Goal: Use online tool/utility

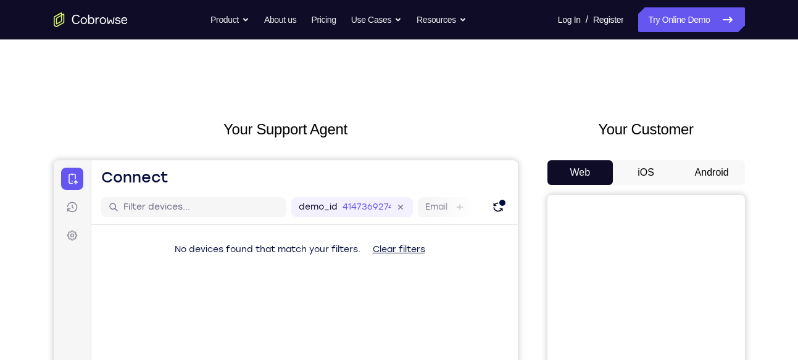
click at [685, 168] on button "Android" at bounding box center [712, 172] width 66 height 25
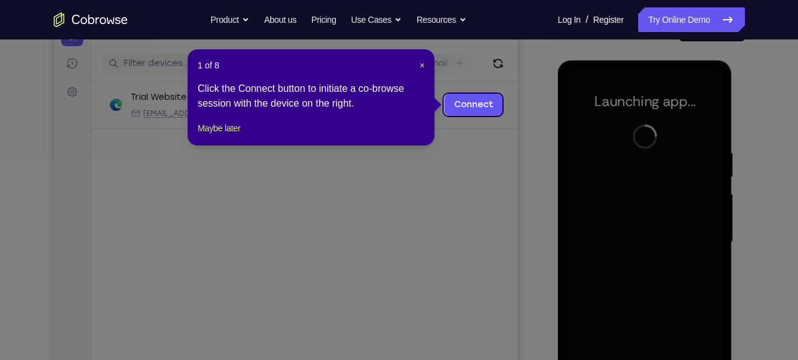
scroll to position [146, 0]
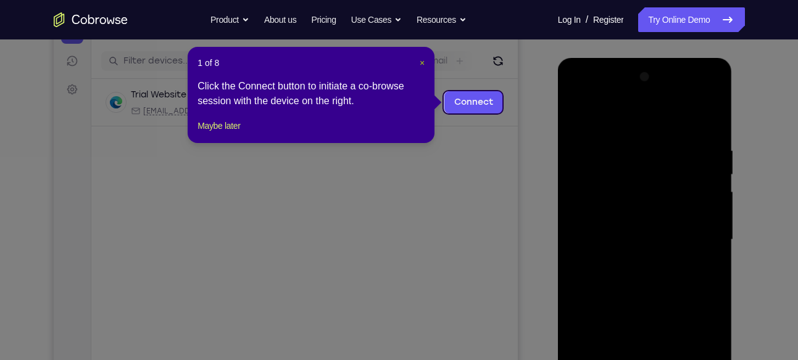
click at [424, 65] on span "×" at bounding box center [422, 63] width 5 height 10
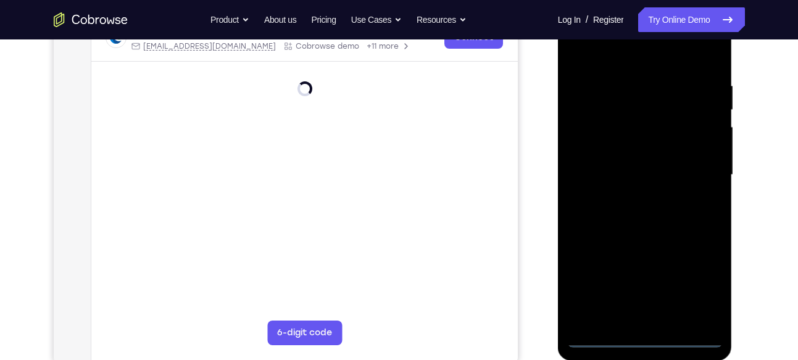
scroll to position [212, 0]
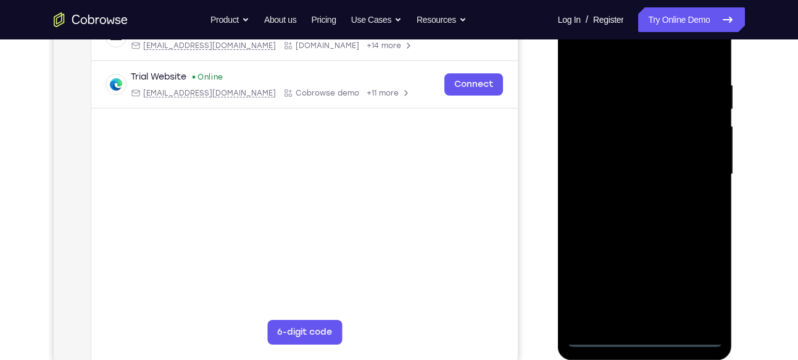
click at [643, 340] on div at bounding box center [644, 174] width 155 height 345
drag, startPoint x: 710, startPoint y: 300, endPoint x: 697, endPoint y: 283, distance: 21.5
click at [697, 283] on div at bounding box center [644, 174] width 155 height 345
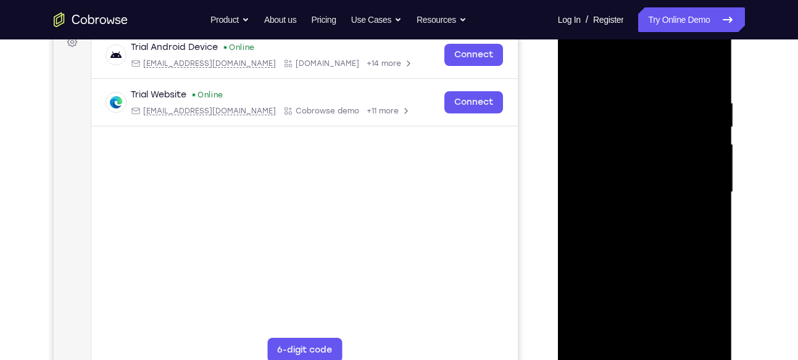
scroll to position [196, 0]
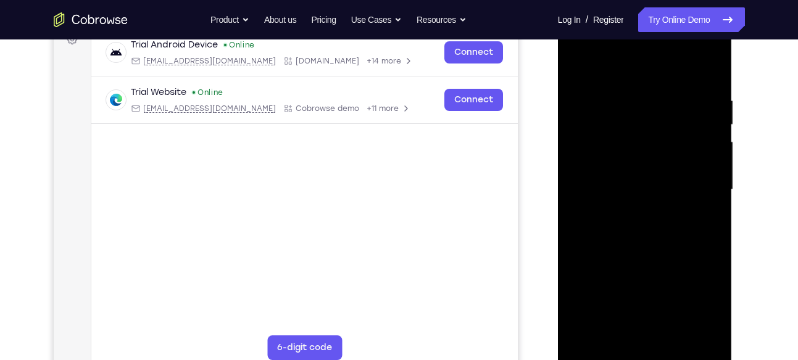
click at [697, 294] on div at bounding box center [644, 189] width 155 height 345
click at [587, 43] on div at bounding box center [644, 189] width 155 height 345
click at [699, 193] on div at bounding box center [644, 189] width 155 height 345
click at [629, 211] on div at bounding box center [644, 189] width 155 height 345
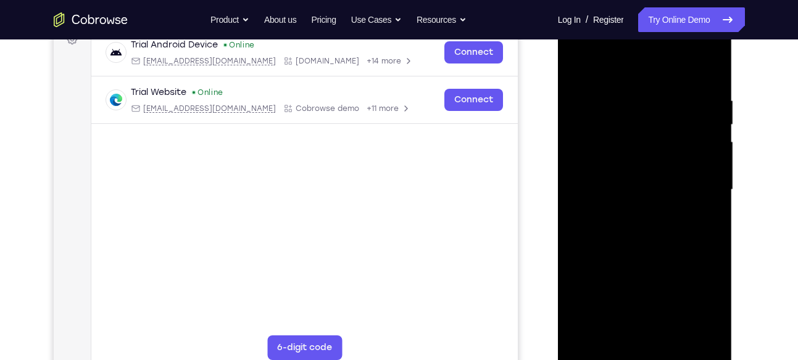
click at [628, 178] on div at bounding box center [644, 189] width 155 height 345
click at [632, 171] on div at bounding box center [644, 189] width 155 height 345
click at [626, 188] on div at bounding box center [644, 189] width 155 height 345
click at [625, 230] on div at bounding box center [644, 189] width 155 height 345
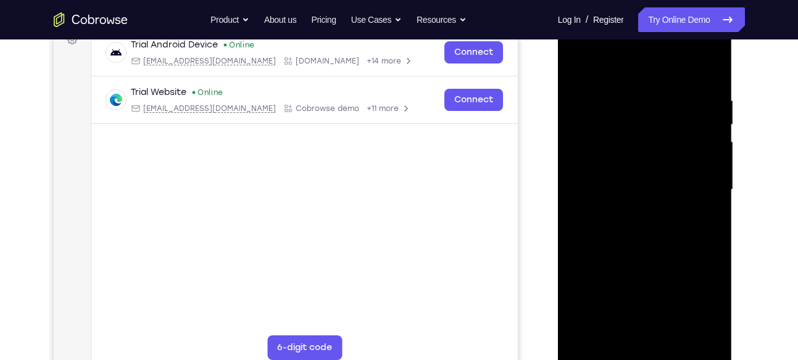
drag, startPoint x: 625, startPoint y: 230, endPoint x: 613, endPoint y: 270, distance: 42.0
click at [613, 270] on div at bounding box center [644, 189] width 155 height 345
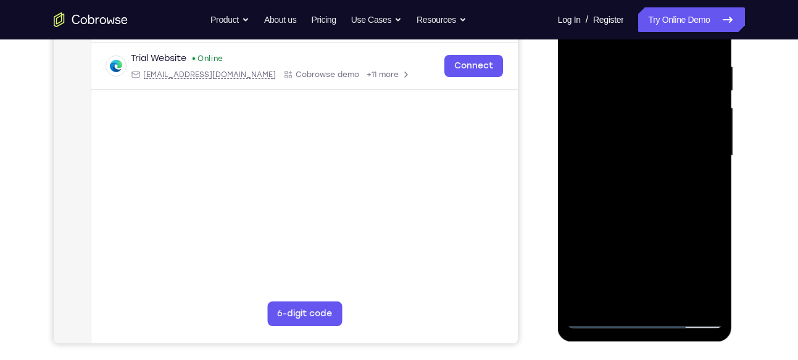
scroll to position [234, 0]
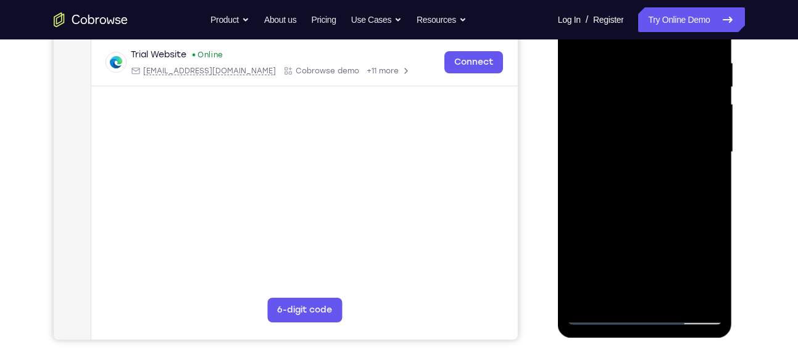
click at [651, 206] on div at bounding box center [644, 152] width 155 height 345
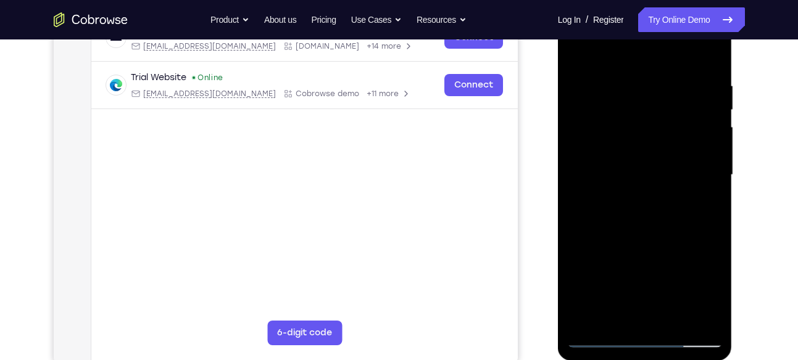
scroll to position [210, 0]
click at [713, 54] on div at bounding box center [644, 175] width 155 height 345
click at [579, 82] on div at bounding box center [644, 175] width 155 height 345
click at [575, 48] on div at bounding box center [644, 175] width 155 height 345
click at [576, 51] on div at bounding box center [644, 175] width 155 height 345
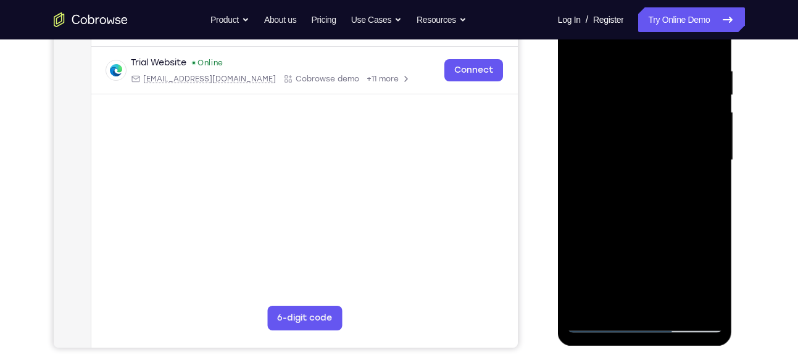
scroll to position [259, 0]
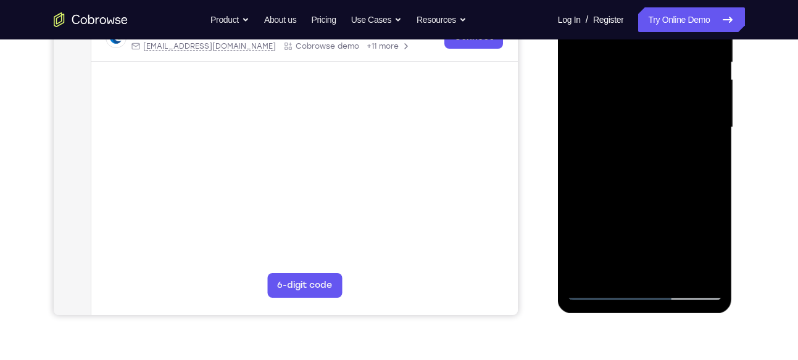
click at [679, 276] on div at bounding box center [644, 127] width 155 height 345
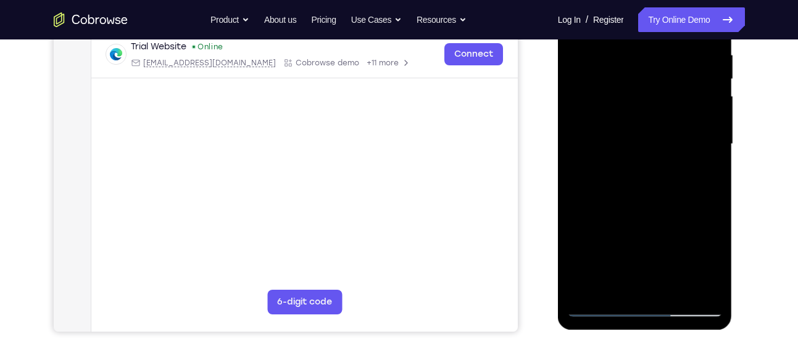
click at [645, 201] on div at bounding box center [644, 144] width 155 height 345
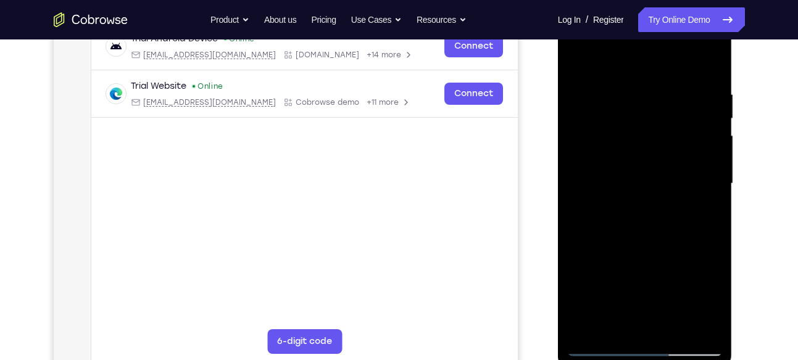
scroll to position [202, 0]
click at [637, 79] on div at bounding box center [644, 184] width 155 height 345
click at [632, 123] on div at bounding box center [644, 184] width 155 height 345
click at [713, 141] on div at bounding box center [644, 184] width 155 height 345
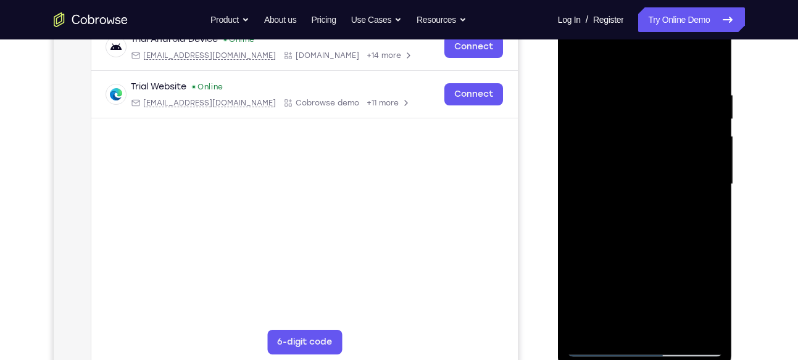
click at [713, 141] on div at bounding box center [644, 184] width 155 height 345
click at [636, 180] on div at bounding box center [644, 184] width 155 height 345
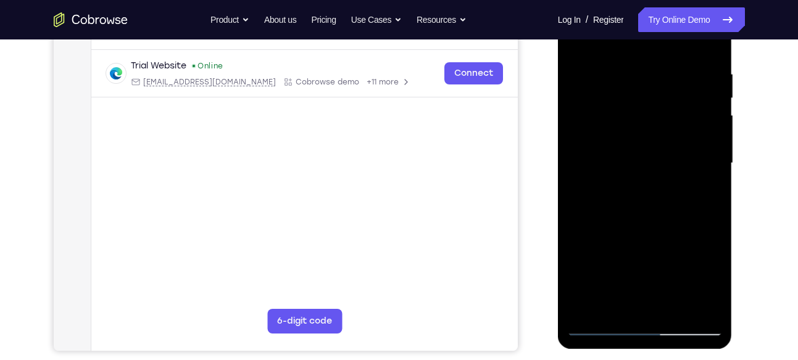
scroll to position [226, 0]
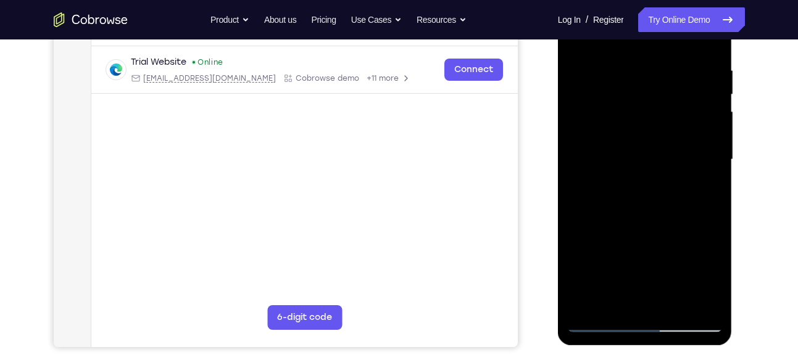
click at [577, 94] on div at bounding box center [644, 159] width 155 height 345
click at [636, 72] on div at bounding box center [644, 159] width 155 height 345
click at [593, 302] on div at bounding box center [644, 159] width 155 height 345
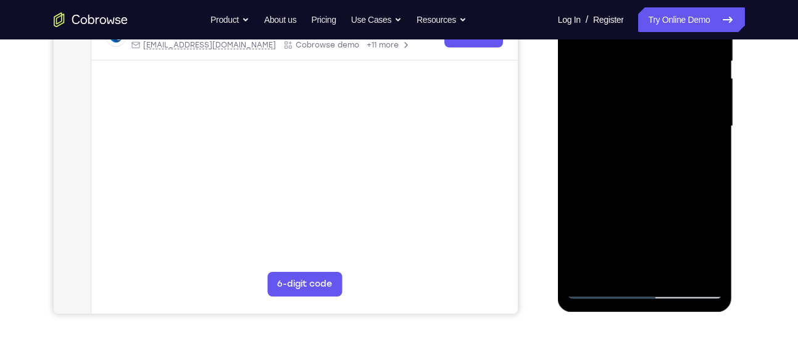
scroll to position [263, 0]
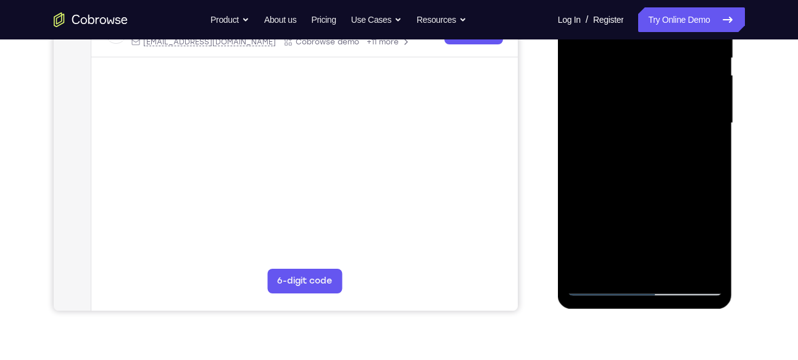
click at [585, 265] on div at bounding box center [644, 123] width 155 height 345
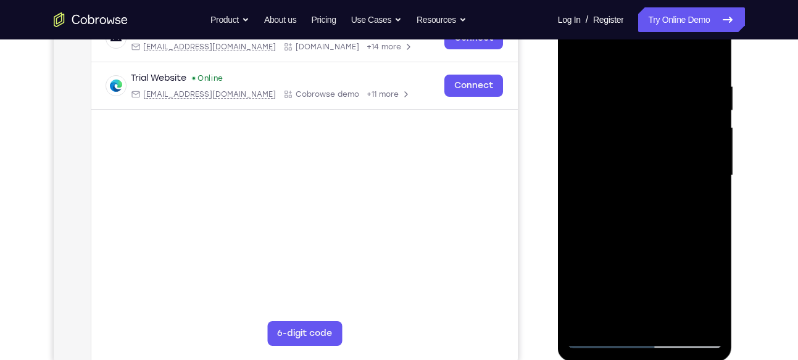
scroll to position [234, 0]
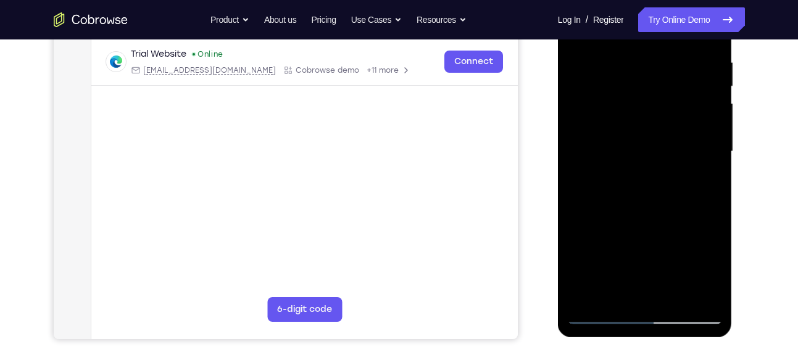
click at [673, 297] on div at bounding box center [644, 151] width 155 height 345
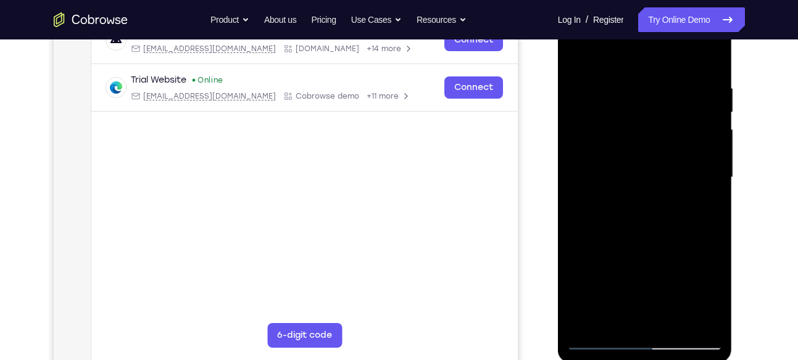
scroll to position [207, 0]
click at [574, 59] on div at bounding box center [644, 178] width 155 height 345
click at [639, 69] on div at bounding box center [644, 178] width 155 height 345
click at [602, 221] on div at bounding box center [644, 178] width 155 height 345
click at [600, 59] on div at bounding box center [644, 178] width 155 height 345
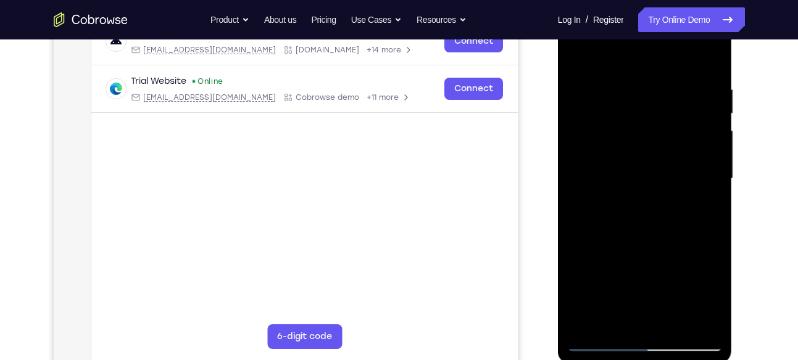
click at [565, 110] on div at bounding box center [645, 181] width 175 height 368
click at [573, 101] on div at bounding box center [644, 178] width 155 height 345
click at [597, 58] on div at bounding box center [644, 178] width 155 height 345
click at [577, 54] on div at bounding box center [644, 178] width 155 height 345
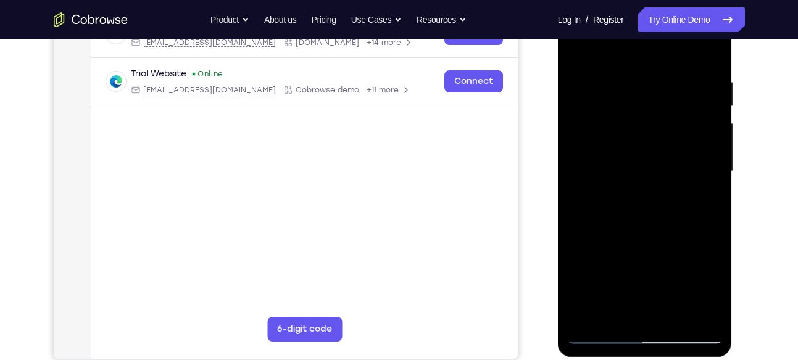
scroll to position [213, 0]
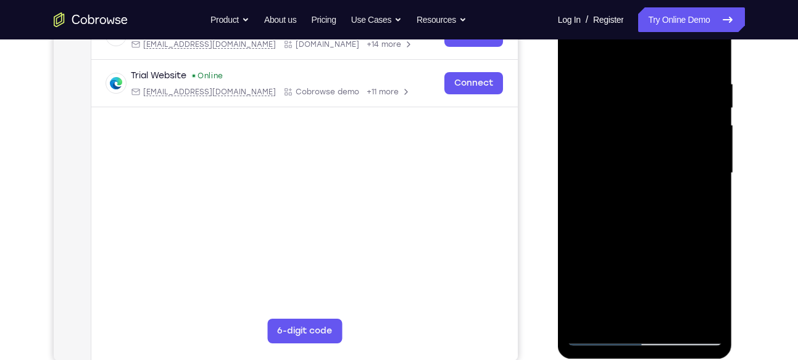
click at [642, 59] on div at bounding box center [644, 173] width 155 height 345
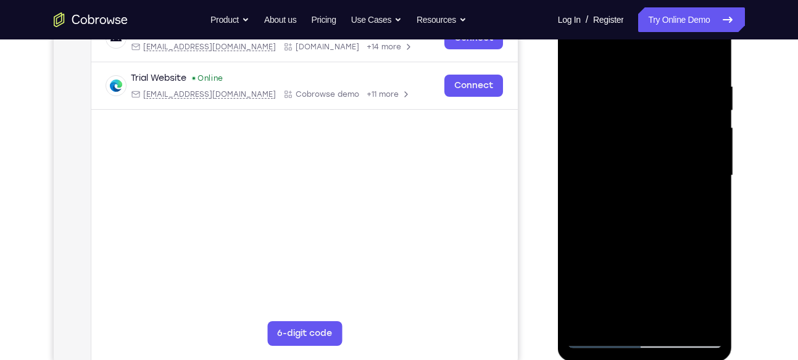
scroll to position [203, 0]
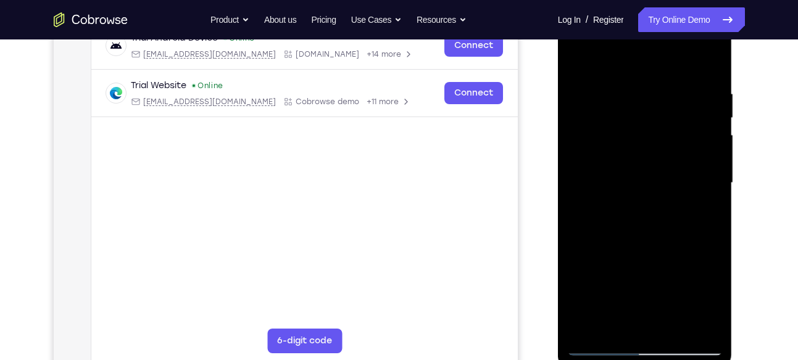
drag, startPoint x: 620, startPoint y: 168, endPoint x: 631, endPoint y: 172, distance: 11.7
click at [631, 172] on div at bounding box center [644, 182] width 155 height 345
click at [712, 63] on div at bounding box center [644, 182] width 155 height 345
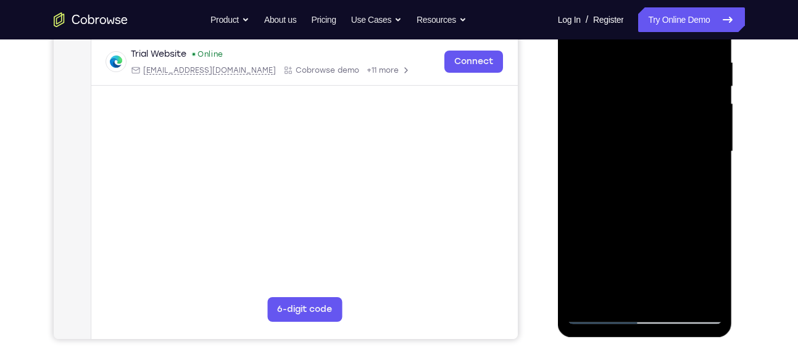
scroll to position [240, 0]
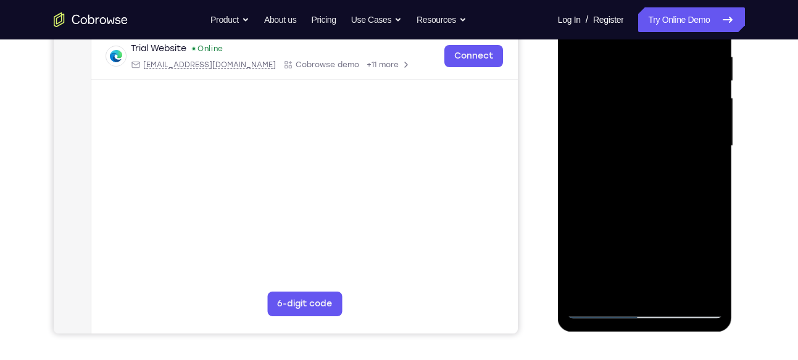
click at [592, 287] on div at bounding box center [644, 145] width 155 height 345
click at [642, 147] on div at bounding box center [644, 145] width 155 height 345
click at [646, 130] on div at bounding box center [644, 145] width 155 height 345
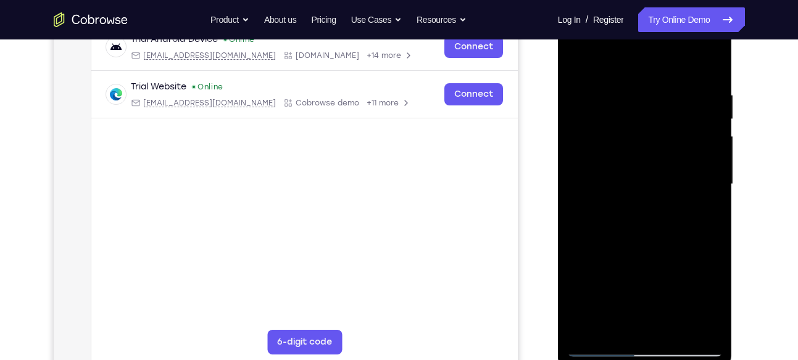
scroll to position [193, 0]
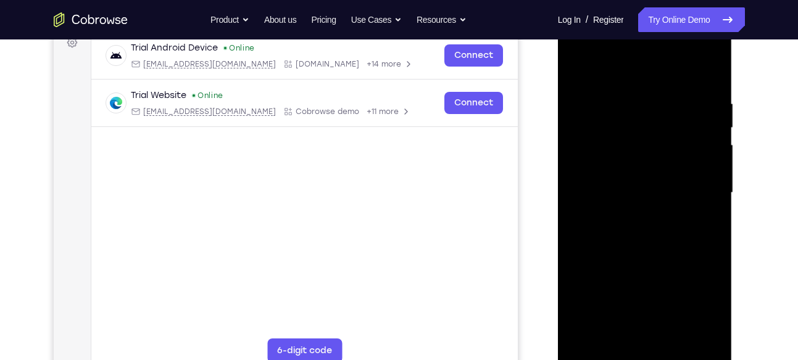
click at [714, 67] on div at bounding box center [644, 192] width 155 height 345
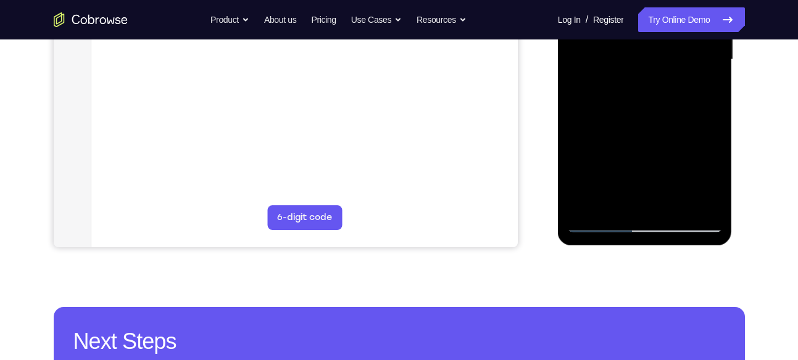
scroll to position [336, 0]
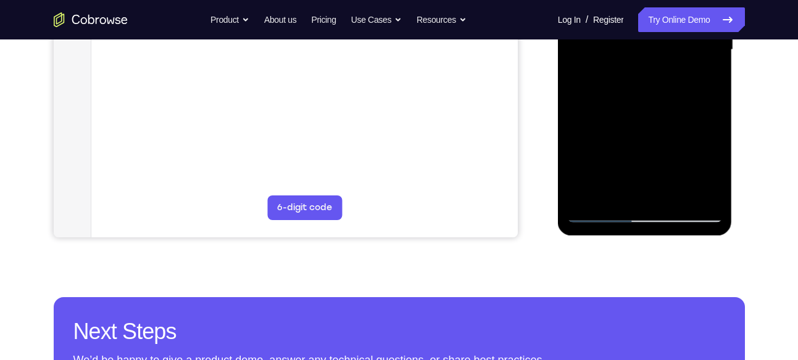
click at [594, 189] on div at bounding box center [644, 49] width 155 height 345
click at [638, 47] on div at bounding box center [644, 49] width 155 height 345
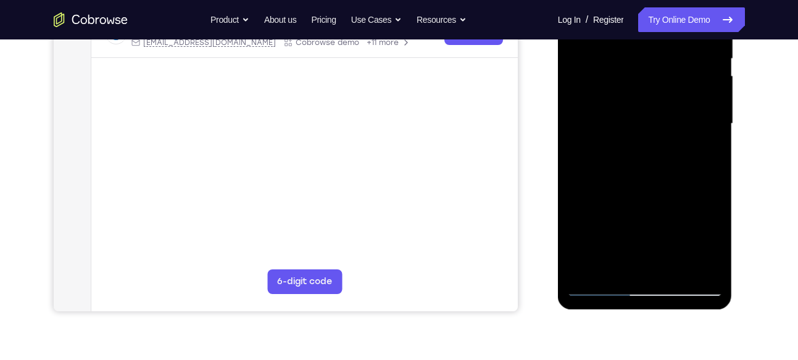
scroll to position [262, 0]
click at [630, 113] on div at bounding box center [644, 124] width 155 height 345
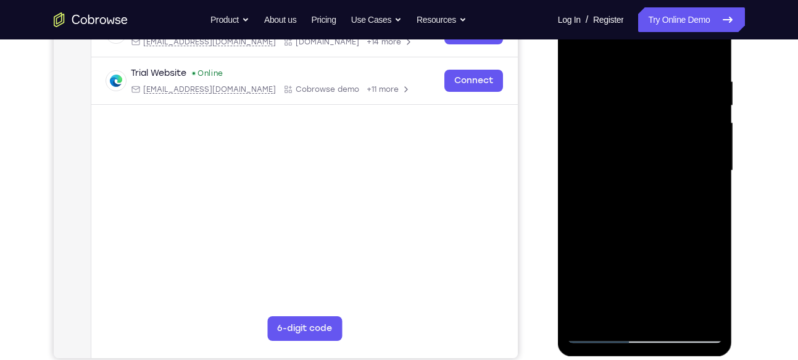
scroll to position [215, 0]
click at [713, 46] on div at bounding box center [644, 171] width 155 height 345
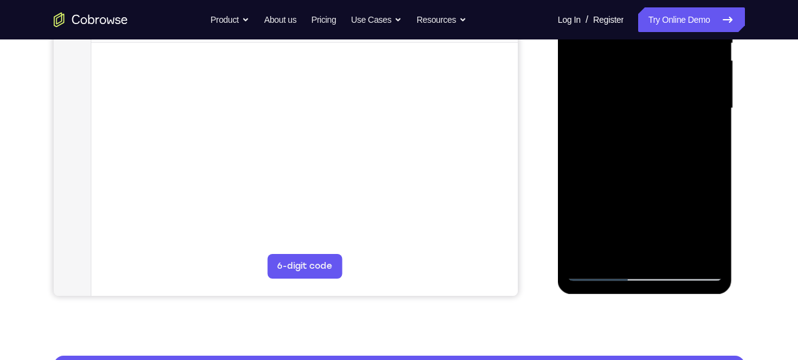
scroll to position [280, 0]
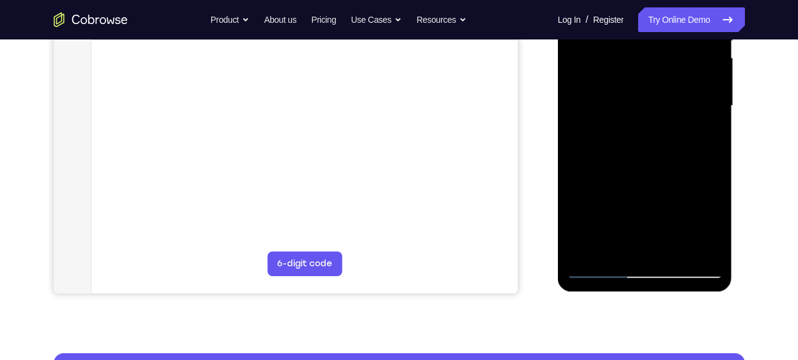
click at [589, 250] on div at bounding box center [644, 105] width 155 height 345
click at [645, 109] on div at bounding box center [644, 105] width 155 height 345
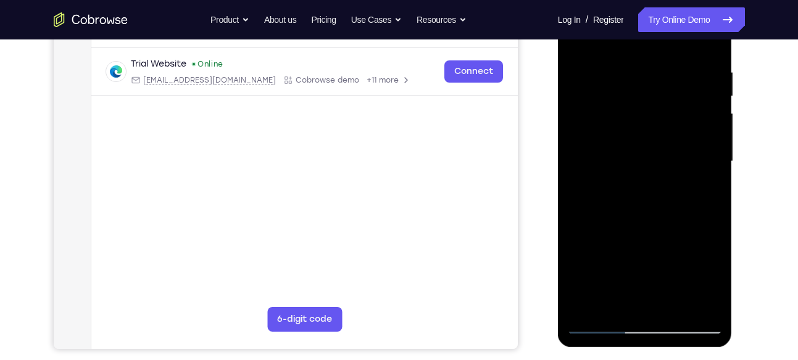
scroll to position [218, 0]
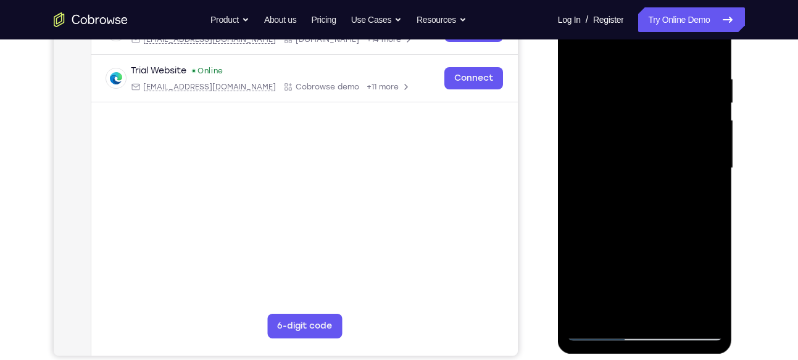
click at [595, 64] on div at bounding box center [644, 168] width 155 height 345
drag, startPoint x: 604, startPoint y: 181, endPoint x: 602, endPoint y: 273, distance: 92.0
click at [602, 273] on div at bounding box center [644, 168] width 155 height 345
click at [579, 44] on div at bounding box center [644, 168] width 155 height 345
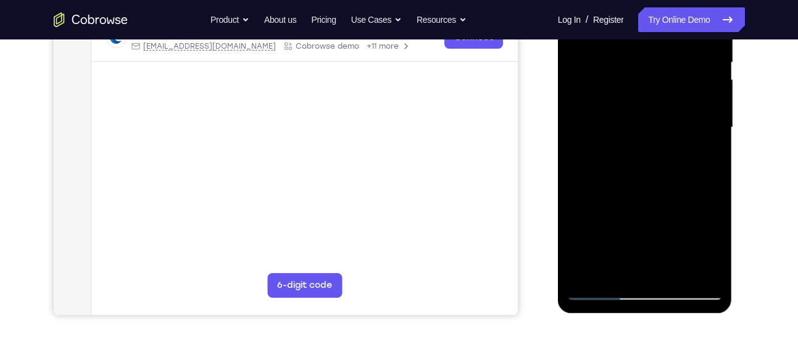
click at [612, 269] on div at bounding box center [644, 127] width 155 height 345
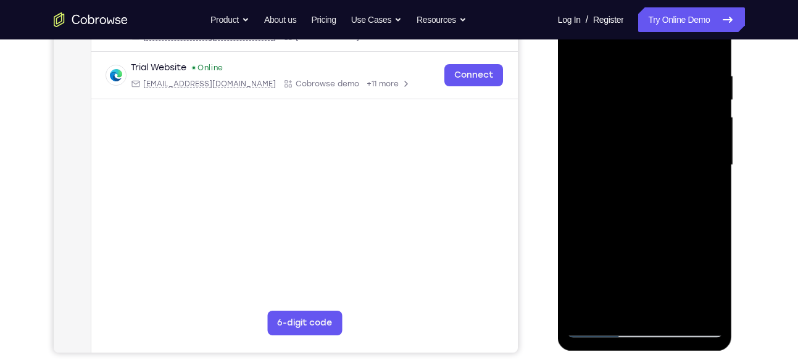
click at [587, 41] on div at bounding box center [644, 165] width 155 height 345
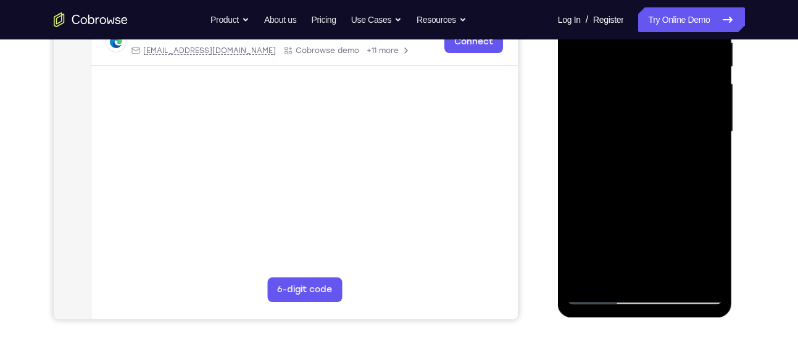
scroll to position [256, 0]
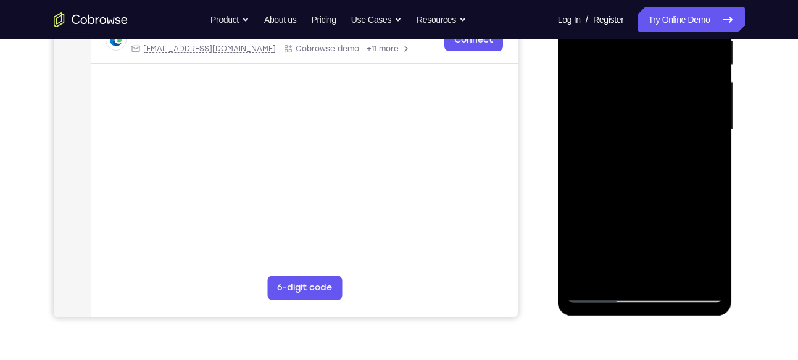
click at [599, 292] on div at bounding box center [644, 129] width 155 height 345
click at [700, 275] on div at bounding box center [644, 129] width 155 height 345
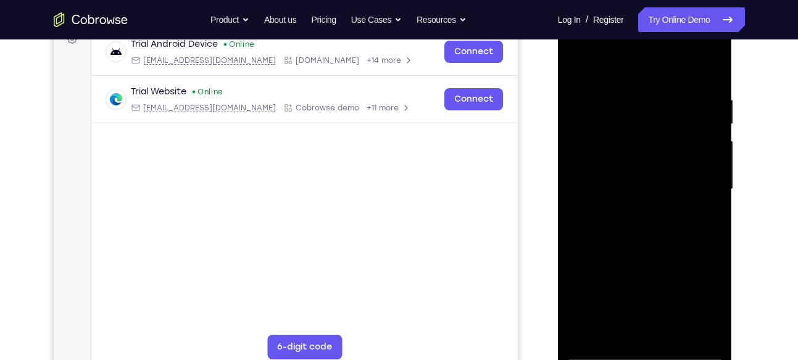
scroll to position [196, 0]
click at [687, 250] on div at bounding box center [644, 189] width 155 height 345
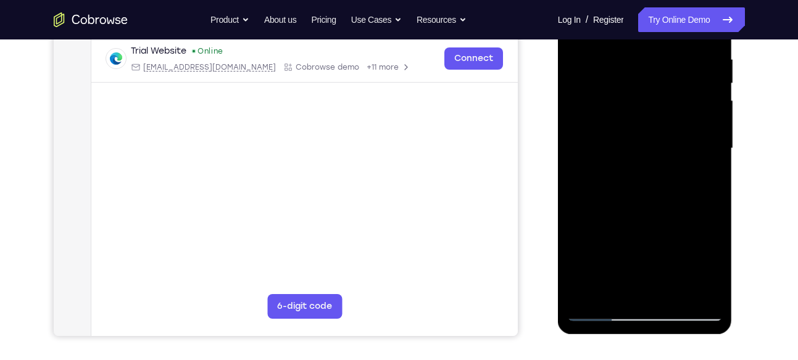
scroll to position [240, 0]
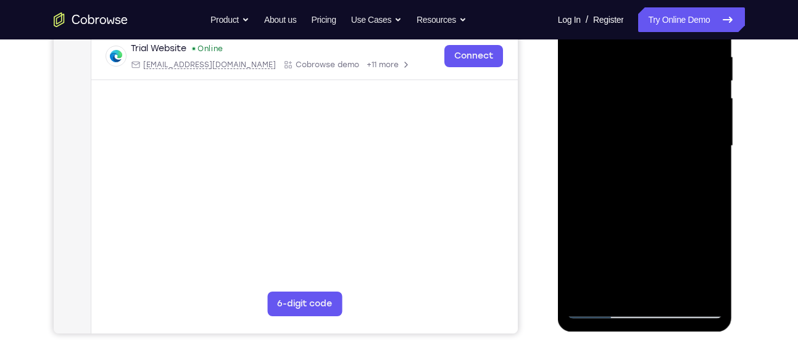
drag, startPoint x: 658, startPoint y: 204, endPoint x: 656, endPoint y: 97, distance: 106.1
click at [656, 97] on div at bounding box center [644, 145] width 155 height 345
drag, startPoint x: 630, startPoint y: 233, endPoint x: 635, endPoint y: 149, distance: 84.1
click at [635, 149] on div at bounding box center [644, 145] width 155 height 345
click at [585, 135] on div at bounding box center [644, 145] width 155 height 345
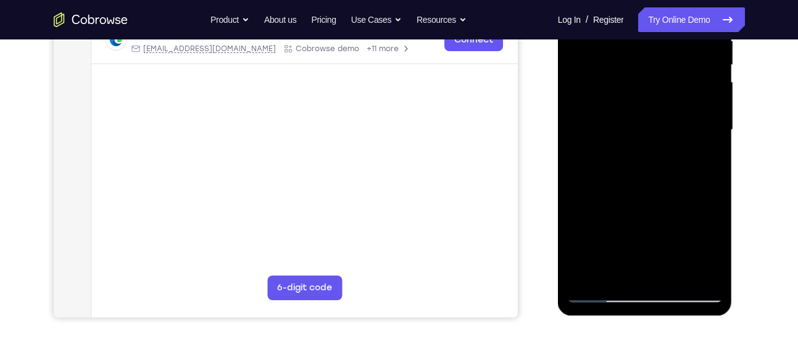
scroll to position [234, 0]
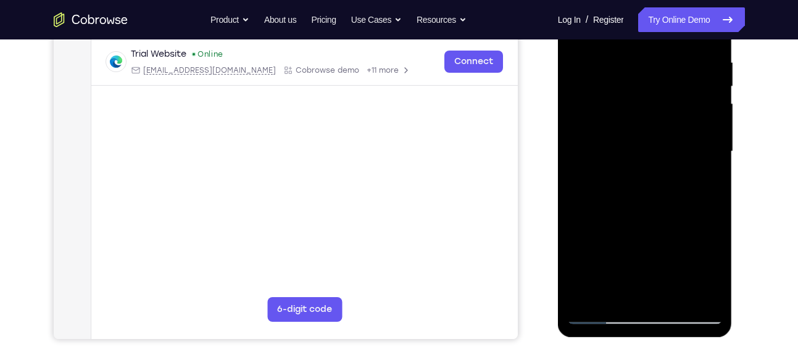
click at [582, 140] on div at bounding box center [644, 151] width 155 height 345
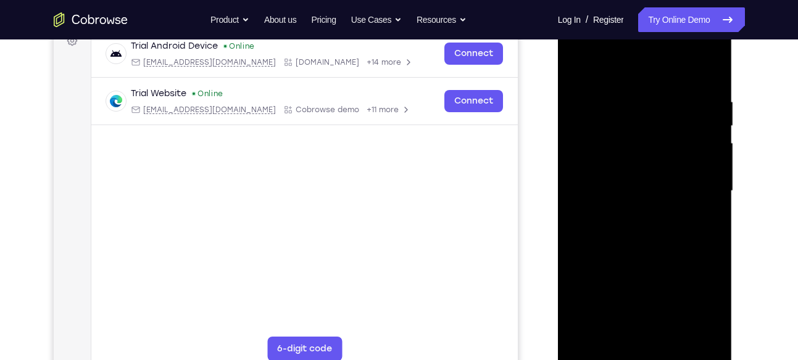
scroll to position [193, 0]
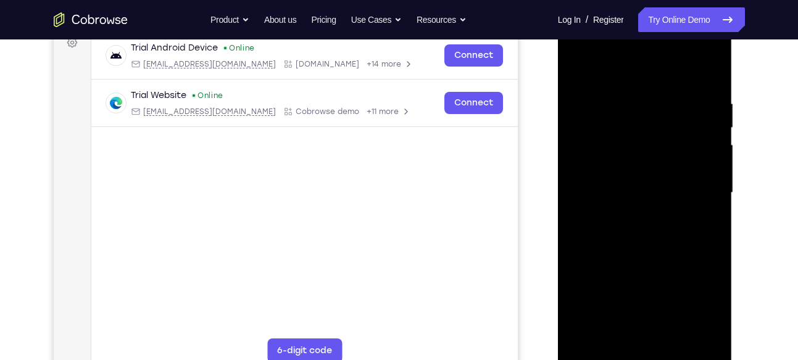
click at [700, 154] on div at bounding box center [644, 192] width 155 height 345
click at [577, 68] on div at bounding box center [644, 192] width 155 height 345
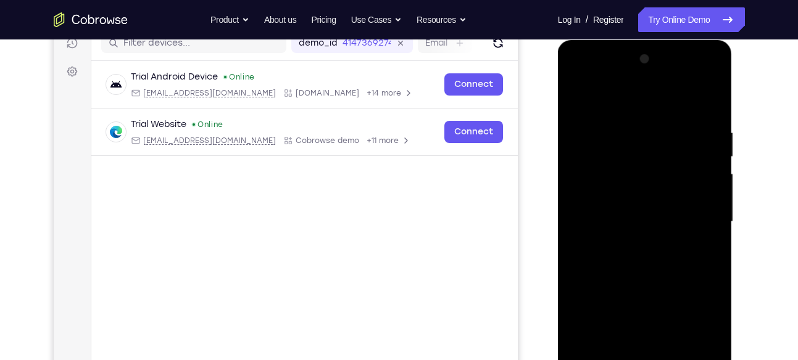
click at [641, 109] on div at bounding box center [644, 221] width 155 height 345
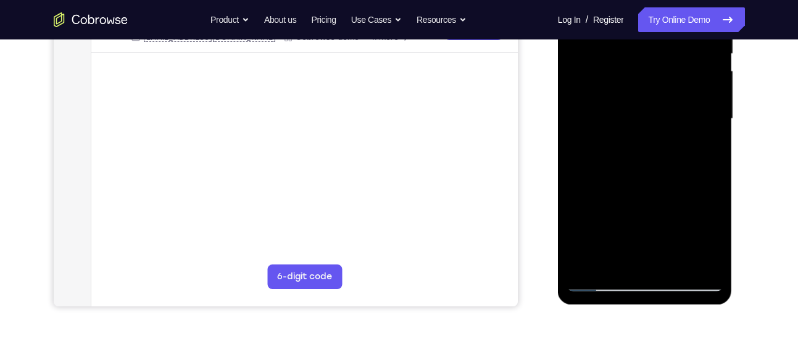
scroll to position [271, 0]
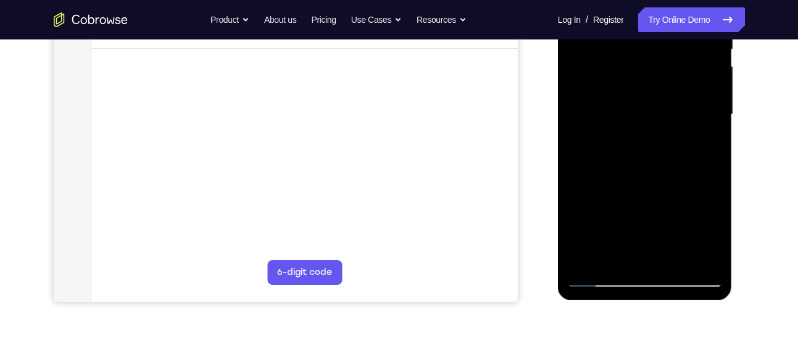
click at [589, 259] on div at bounding box center [644, 114] width 155 height 345
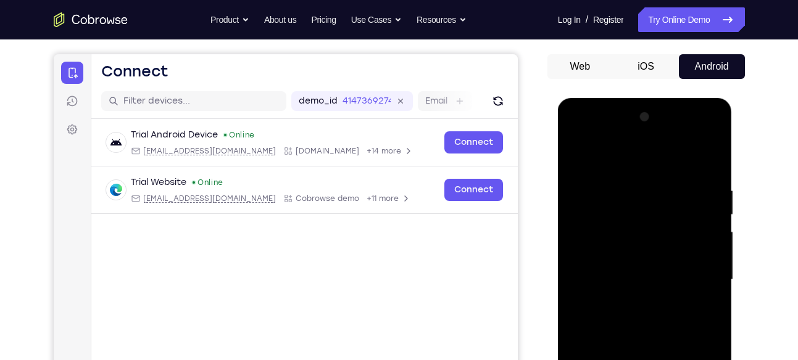
scroll to position [107, 0]
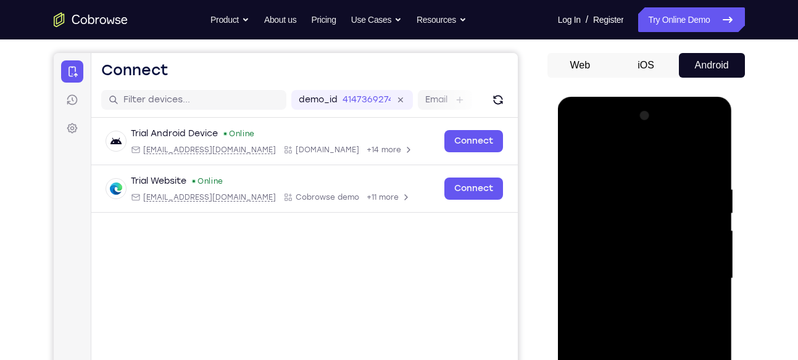
click at [576, 152] on div at bounding box center [644, 278] width 155 height 345
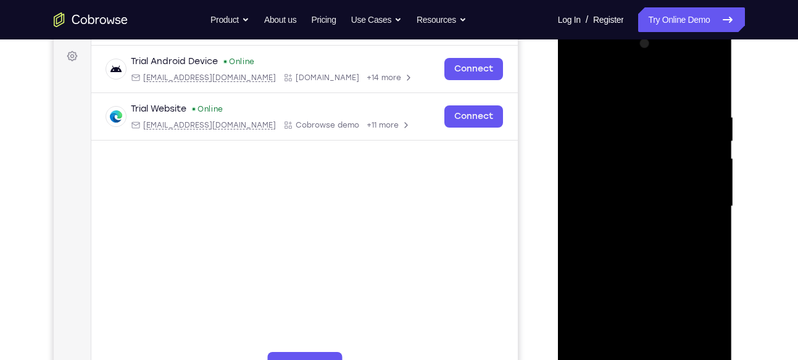
scroll to position [191, 0]
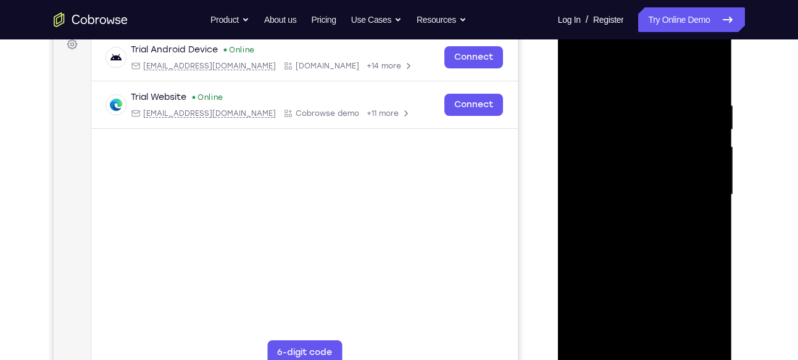
drag, startPoint x: 635, startPoint y: 251, endPoint x: 635, endPoint y: 173, distance: 78.4
click at [635, 173] on div at bounding box center [644, 194] width 155 height 345
drag, startPoint x: 639, startPoint y: 268, endPoint x: 641, endPoint y: 182, distance: 86.4
click at [641, 182] on div at bounding box center [644, 194] width 155 height 345
drag, startPoint x: 639, startPoint y: 270, endPoint x: 640, endPoint y: 176, distance: 93.8
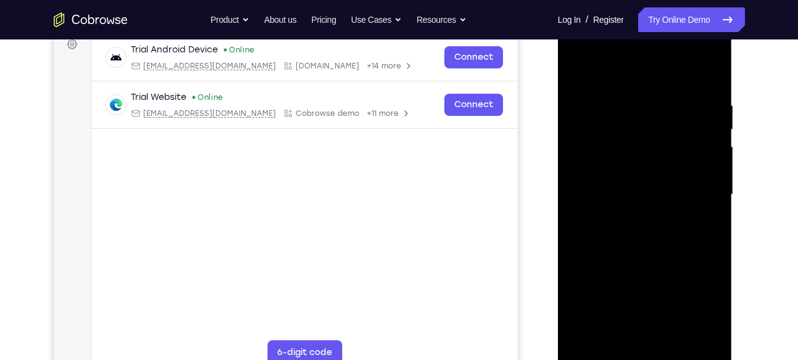
click at [640, 176] on div at bounding box center [644, 194] width 155 height 345
drag, startPoint x: 642, startPoint y: 259, endPoint x: 642, endPoint y: 167, distance: 91.9
click at [642, 167] on div at bounding box center [644, 194] width 155 height 345
drag, startPoint x: 644, startPoint y: 279, endPoint x: 657, endPoint y: 170, distance: 110.0
click at [657, 170] on div at bounding box center [644, 194] width 155 height 345
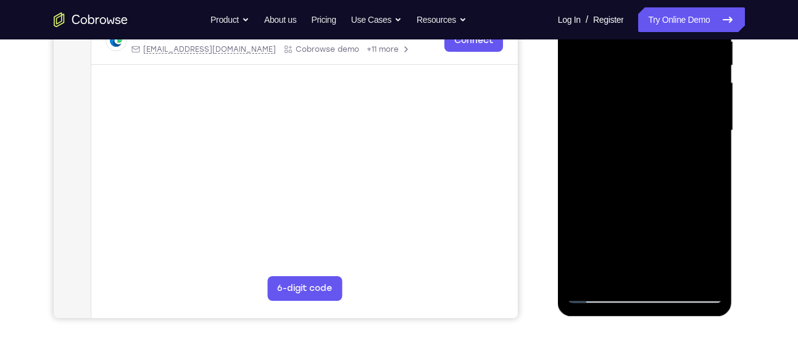
scroll to position [256, 0]
drag, startPoint x: 656, startPoint y: 194, endPoint x: 658, endPoint y: 124, distance: 69.8
click at [658, 124] on div at bounding box center [644, 129] width 155 height 345
drag, startPoint x: 648, startPoint y: 184, endPoint x: 648, endPoint y: 94, distance: 90.1
click at [648, 94] on div at bounding box center [644, 129] width 155 height 345
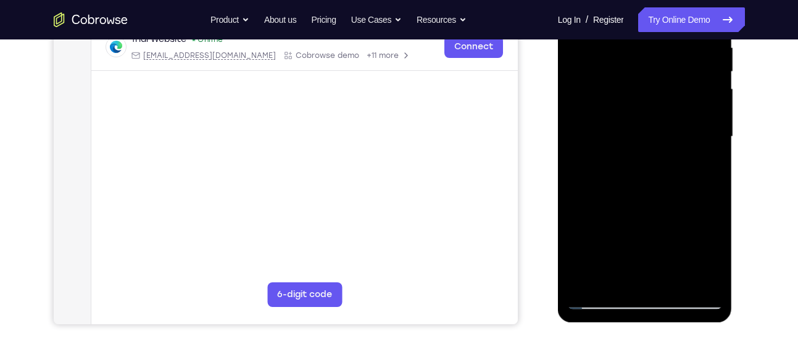
scroll to position [246, 0]
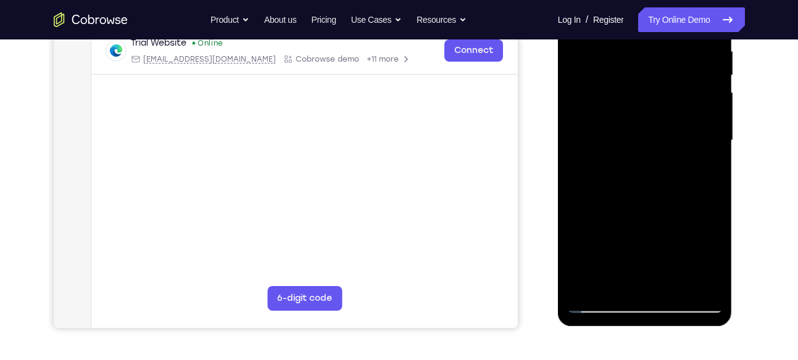
drag, startPoint x: 652, startPoint y: 208, endPoint x: 652, endPoint y: 112, distance: 96.2
click at [652, 112] on div at bounding box center [644, 140] width 155 height 345
drag, startPoint x: 649, startPoint y: 182, endPoint x: 648, endPoint y: 96, distance: 85.8
click at [648, 96] on div at bounding box center [644, 140] width 155 height 345
drag, startPoint x: 642, startPoint y: 213, endPoint x: 648, endPoint y: 118, distance: 95.2
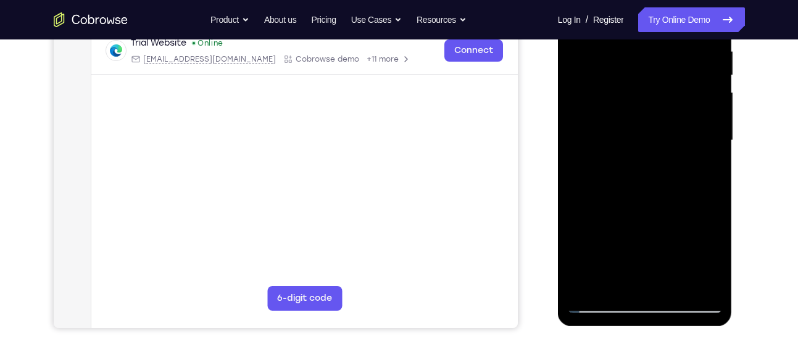
click at [648, 118] on div at bounding box center [644, 140] width 155 height 345
drag, startPoint x: 646, startPoint y: 260, endPoint x: 650, endPoint y: 177, distance: 82.8
click at [650, 177] on div at bounding box center [644, 140] width 155 height 345
drag, startPoint x: 647, startPoint y: 230, endPoint x: 653, endPoint y: 116, distance: 113.7
click at [653, 116] on div at bounding box center [644, 140] width 155 height 345
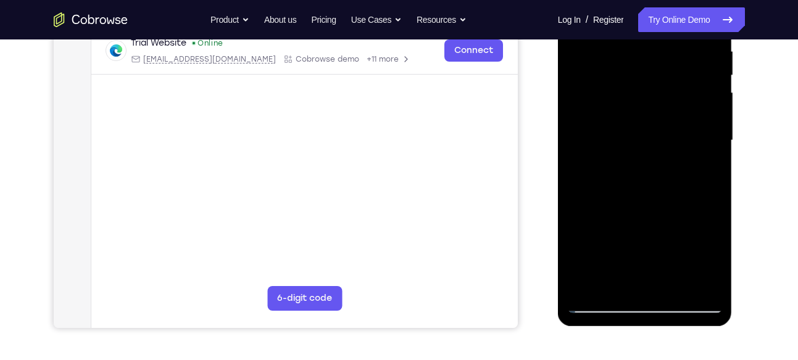
drag, startPoint x: 652, startPoint y: 210, endPoint x: 654, endPoint y: 122, distance: 88.3
click at [654, 122] on div at bounding box center [644, 140] width 155 height 345
drag, startPoint x: 654, startPoint y: 216, endPoint x: 664, endPoint y: 131, distance: 85.2
click at [664, 131] on div at bounding box center [644, 140] width 155 height 345
drag, startPoint x: 649, startPoint y: 267, endPoint x: 657, endPoint y: 193, distance: 73.9
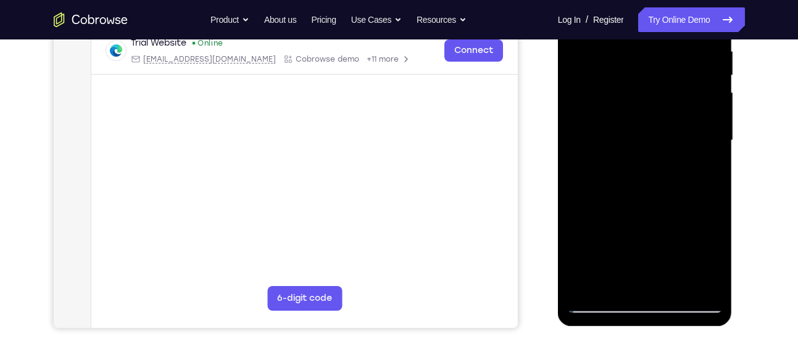
click at [657, 193] on div at bounding box center [644, 140] width 155 height 345
drag, startPoint x: 658, startPoint y: 239, endPoint x: 653, endPoint y: 122, distance: 117.3
click at [653, 122] on div at bounding box center [644, 140] width 155 height 345
drag, startPoint x: 643, startPoint y: 231, endPoint x: 642, endPoint y: 109, distance: 121.5
click at [642, 109] on div at bounding box center [644, 140] width 155 height 345
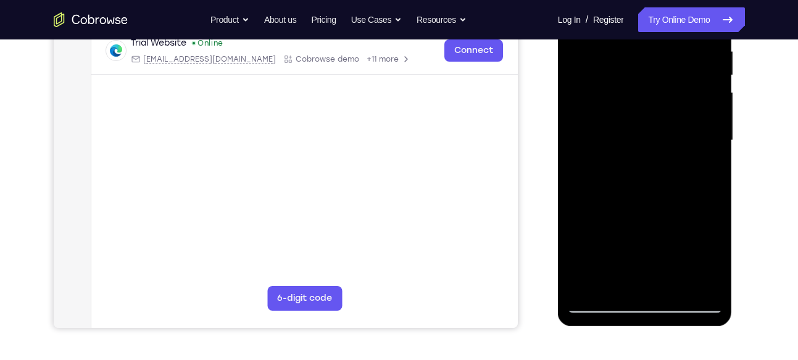
drag, startPoint x: 636, startPoint y: 196, endPoint x: 641, endPoint y: 110, distance: 85.3
click at [641, 110] on div at bounding box center [644, 140] width 155 height 345
drag, startPoint x: 639, startPoint y: 194, endPoint x: 640, endPoint y: 125, distance: 69.1
click at [640, 125] on div at bounding box center [644, 140] width 155 height 345
drag, startPoint x: 647, startPoint y: 228, endPoint x: 667, endPoint y: 90, distance: 139.0
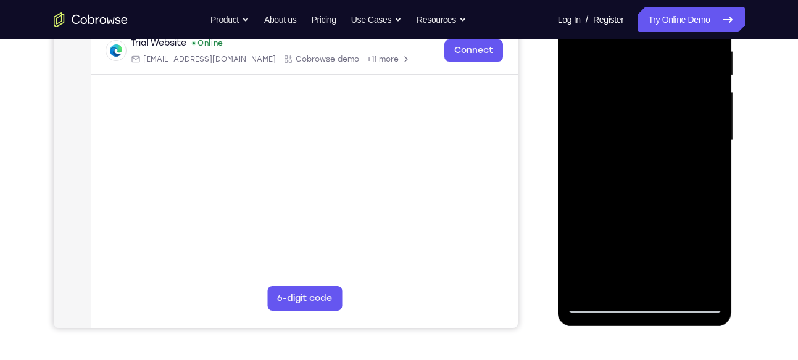
click at [667, 90] on div at bounding box center [644, 140] width 155 height 345
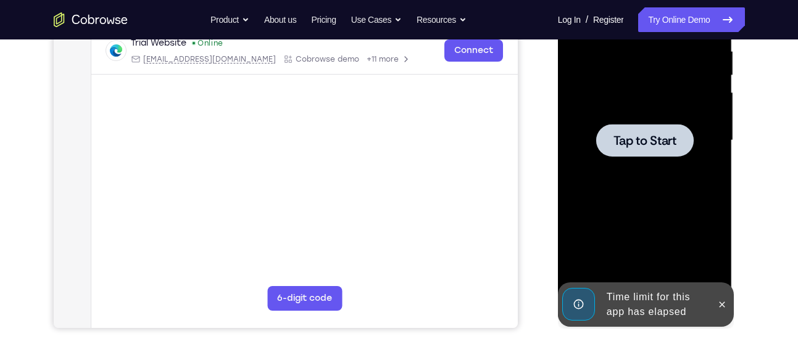
click at [656, 138] on span "Tap to Start" at bounding box center [644, 140] width 63 height 12
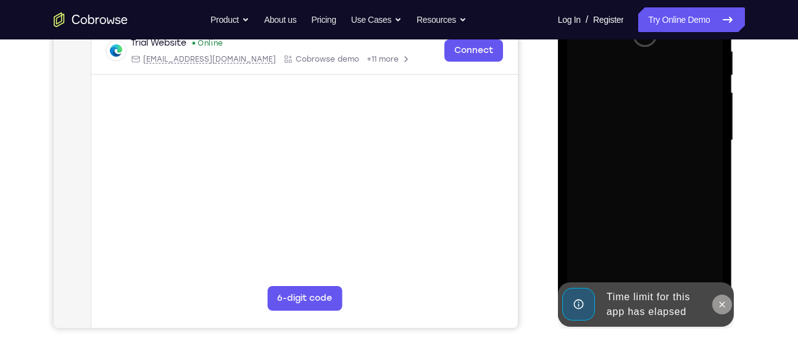
click at [719, 302] on icon at bounding box center [722, 305] width 6 height 6
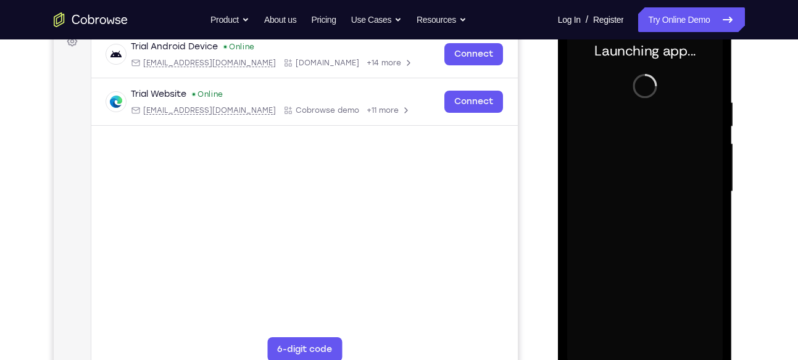
scroll to position [197, 0]
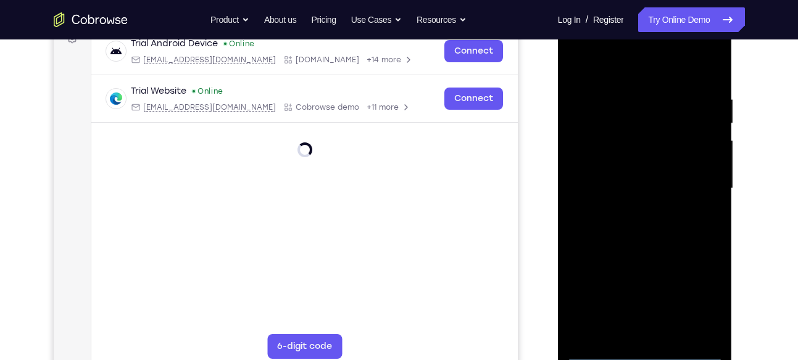
click at [643, 348] on div at bounding box center [644, 188] width 155 height 345
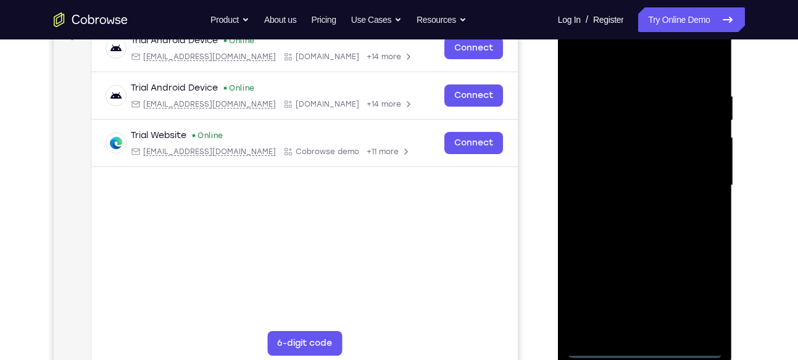
scroll to position [202, 0]
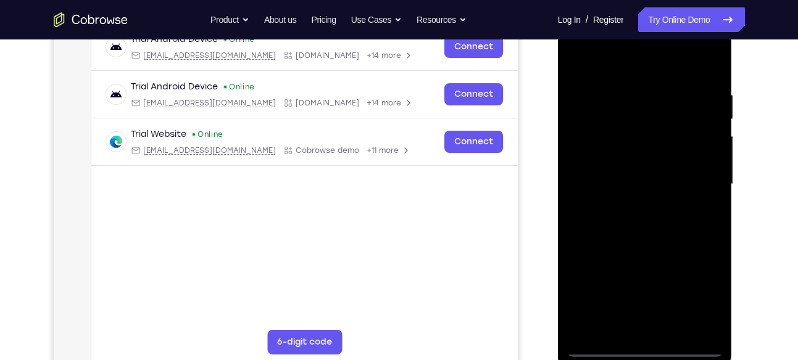
click at [644, 346] on div at bounding box center [644, 184] width 155 height 345
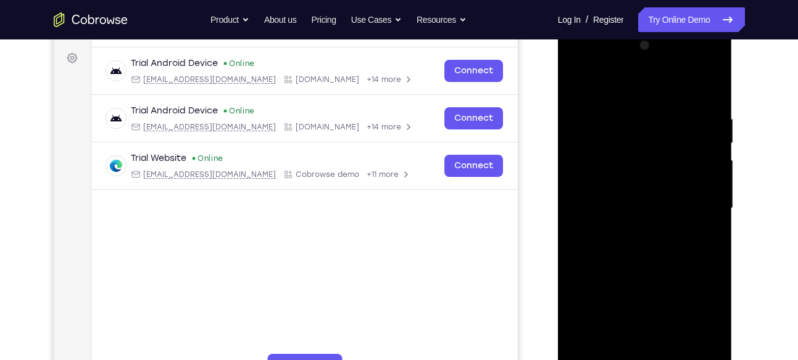
scroll to position [176, 0]
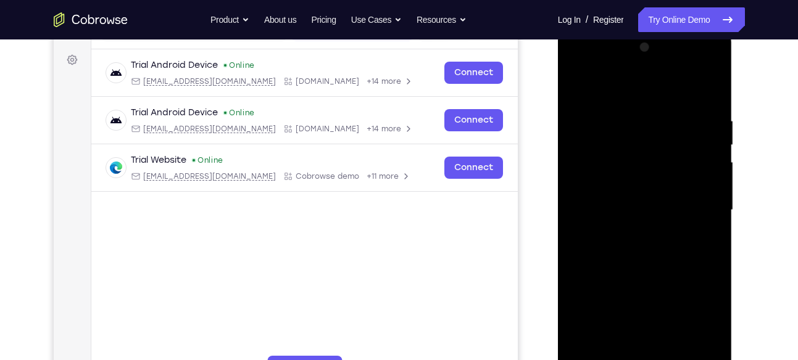
click at [703, 325] on div at bounding box center [644, 210] width 155 height 345
click at [589, 64] on div at bounding box center [644, 210] width 155 height 345
click at [687, 211] on div at bounding box center [644, 210] width 155 height 345
click at [629, 231] on div at bounding box center [644, 210] width 155 height 345
click at [619, 193] on div at bounding box center [644, 210] width 155 height 345
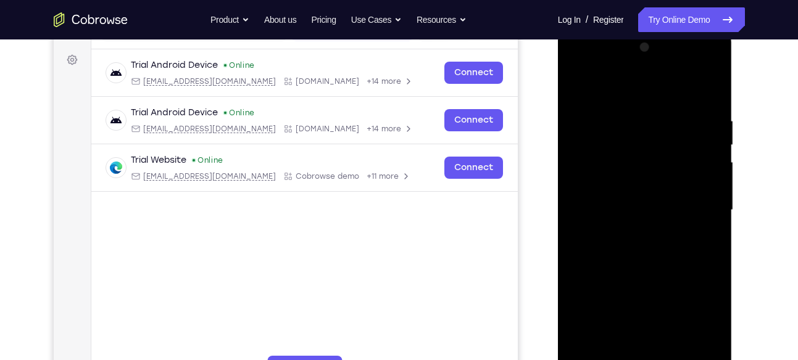
click at [614, 183] on div at bounding box center [644, 210] width 155 height 345
click at [621, 205] on div at bounding box center [644, 210] width 155 height 345
click at [635, 196] on div at bounding box center [644, 210] width 155 height 345
click at [648, 209] on div at bounding box center [644, 210] width 155 height 345
click at [640, 242] on div at bounding box center [644, 210] width 155 height 345
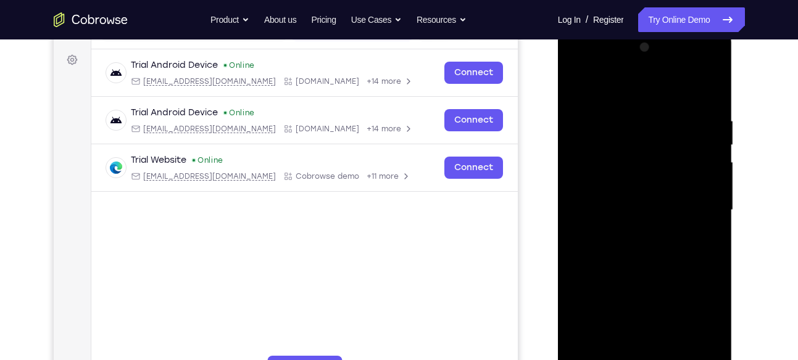
click at [648, 254] on div at bounding box center [644, 210] width 155 height 345
click at [656, 265] on div at bounding box center [644, 210] width 155 height 345
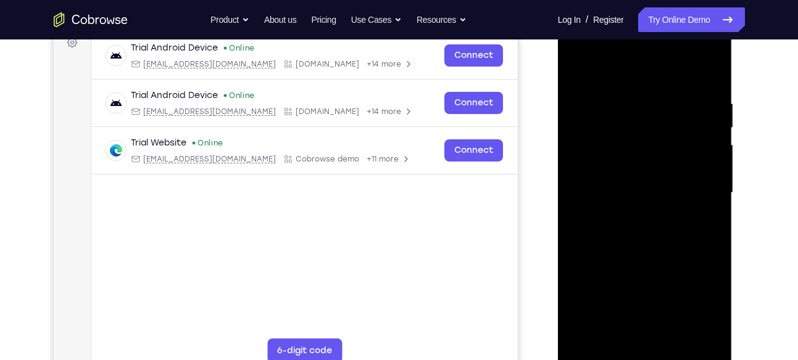
scroll to position [194, 0]
click at [705, 336] on div at bounding box center [644, 192] width 155 height 345
click at [690, 244] on div at bounding box center [644, 192] width 155 height 345
drag, startPoint x: 619, startPoint y: 278, endPoint x: 632, endPoint y: 160, distance: 119.2
click at [632, 160] on div at bounding box center [644, 192] width 155 height 345
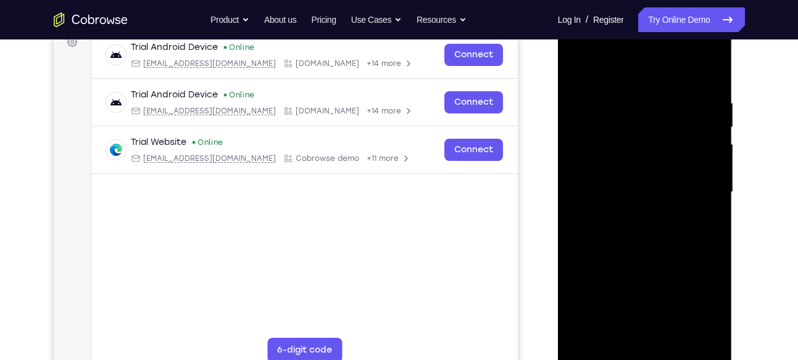
drag, startPoint x: 634, startPoint y: 239, endPoint x: 647, endPoint y: 105, distance: 135.1
click at [647, 105] on div at bounding box center [644, 192] width 155 height 345
drag, startPoint x: 656, startPoint y: 247, endPoint x: 649, endPoint y: 136, distance: 111.3
click at [649, 136] on div at bounding box center [644, 192] width 155 height 345
drag, startPoint x: 642, startPoint y: 267, endPoint x: 643, endPoint y: 175, distance: 91.9
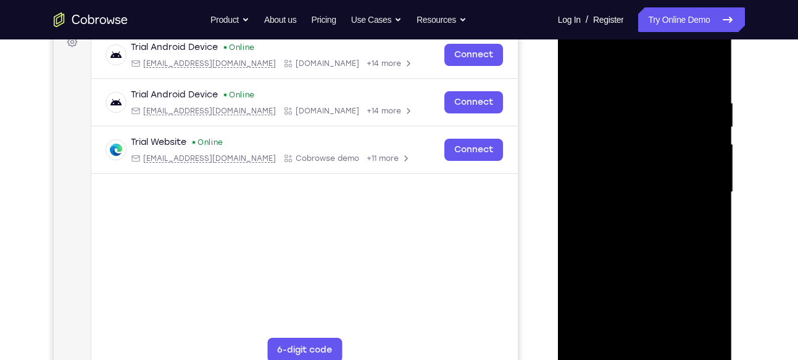
click at [643, 175] on div at bounding box center [644, 192] width 155 height 345
drag, startPoint x: 645, startPoint y: 275, endPoint x: 649, endPoint y: 186, distance: 88.9
click at [649, 186] on div at bounding box center [644, 192] width 155 height 345
drag, startPoint x: 650, startPoint y: 262, endPoint x: 661, endPoint y: 107, distance: 154.6
click at [661, 107] on div at bounding box center [644, 192] width 155 height 345
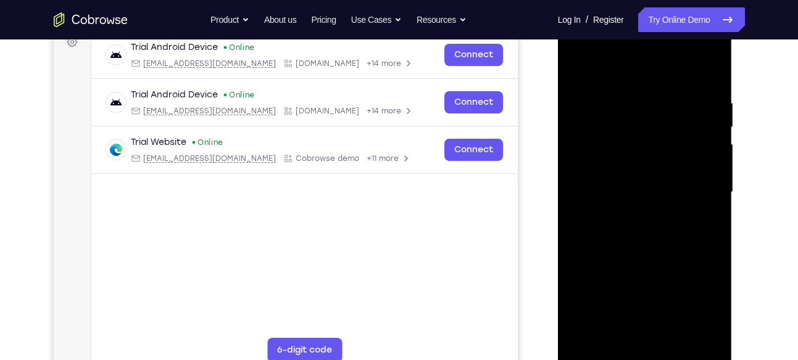
drag, startPoint x: 653, startPoint y: 273, endPoint x: 660, endPoint y: 141, distance: 132.8
click at [660, 141] on div at bounding box center [644, 192] width 155 height 345
drag, startPoint x: 662, startPoint y: 286, endPoint x: 670, endPoint y: 71, distance: 215.5
click at [670, 71] on div at bounding box center [644, 192] width 155 height 345
drag, startPoint x: 654, startPoint y: 299, endPoint x: 673, endPoint y: 57, distance: 242.0
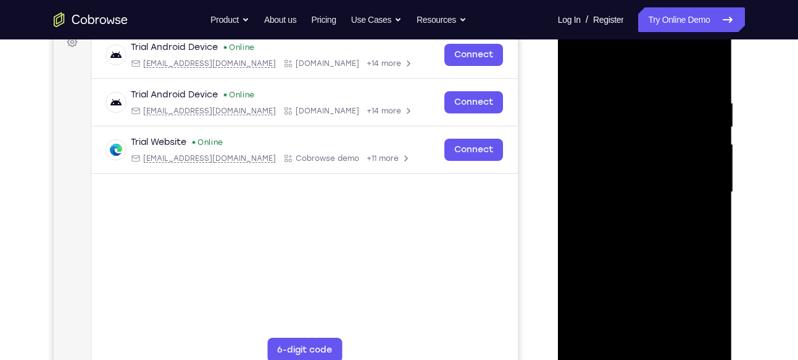
click at [673, 57] on div at bounding box center [644, 192] width 155 height 345
drag, startPoint x: 660, startPoint y: 288, endPoint x: 684, endPoint y: 83, distance: 206.9
click at [684, 83] on div at bounding box center [644, 192] width 155 height 345
drag, startPoint x: 645, startPoint y: 288, endPoint x: 676, endPoint y: 119, distance: 171.7
click at [676, 119] on div at bounding box center [644, 192] width 155 height 345
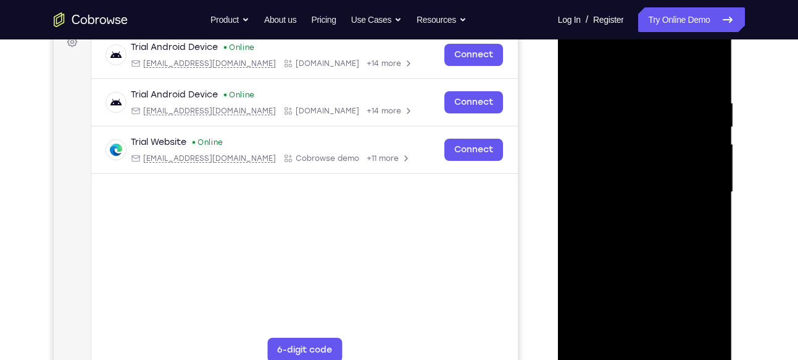
drag, startPoint x: 652, startPoint y: 303, endPoint x: 676, endPoint y: 122, distance: 183.0
click at [676, 122] on div at bounding box center [644, 192] width 155 height 345
drag, startPoint x: 664, startPoint y: 321, endPoint x: 690, endPoint y: 72, distance: 250.0
click at [690, 72] on div at bounding box center [644, 192] width 155 height 345
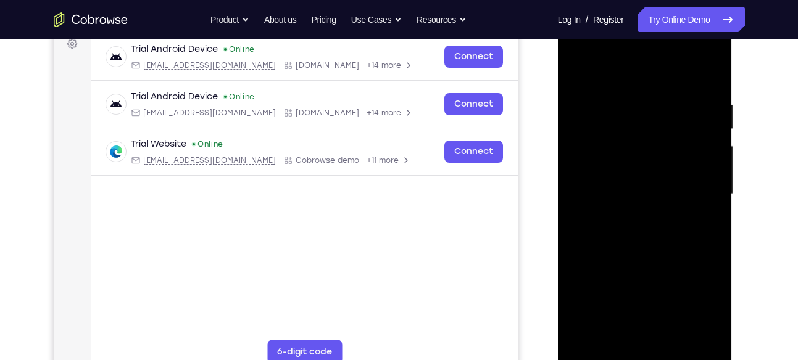
scroll to position [188, 0]
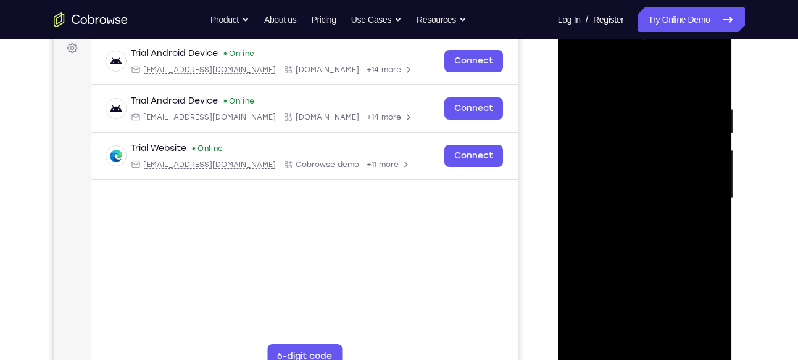
drag, startPoint x: 668, startPoint y: 273, endPoint x: 680, endPoint y: 89, distance: 183.7
click at [680, 89] on div at bounding box center [644, 198] width 155 height 345
drag, startPoint x: 667, startPoint y: 299, endPoint x: 686, endPoint y: 81, distance: 218.6
click at [686, 81] on div at bounding box center [644, 198] width 155 height 345
drag, startPoint x: 669, startPoint y: 296, endPoint x: 681, endPoint y: 137, distance: 159.0
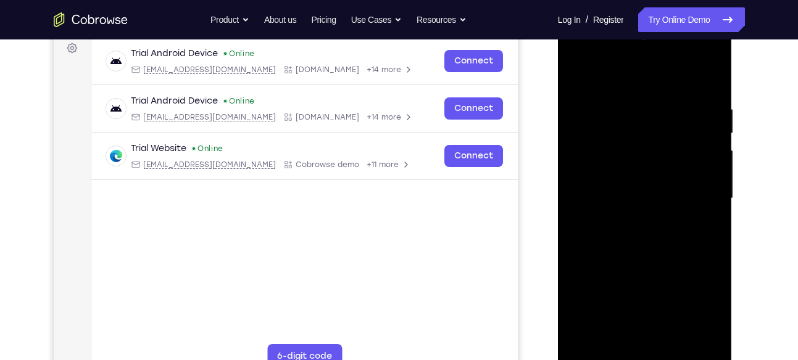
click at [681, 137] on div at bounding box center [644, 198] width 155 height 345
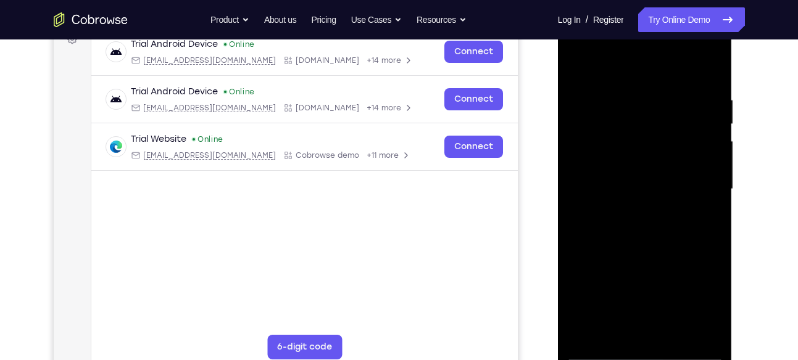
scroll to position [198, 0]
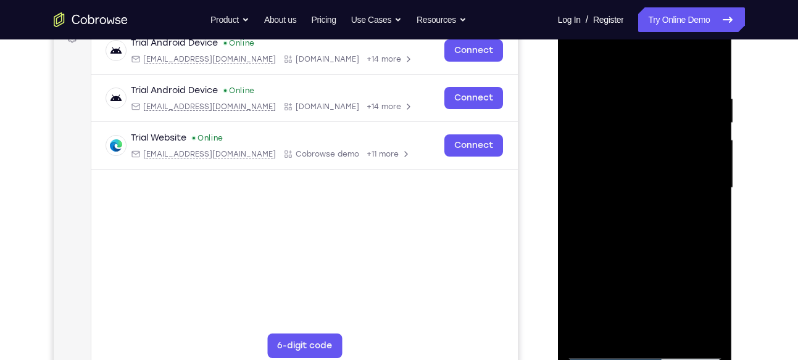
drag, startPoint x: 663, startPoint y: 291, endPoint x: 682, endPoint y: 133, distance: 159.7
click at [682, 133] on div at bounding box center [644, 187] width 155 height 345
drag, startPoint x: 663, startPoint y: 292, endPoint x: 679, endPoint y: 110, distance: 182.7
click at [679, 110] on div at bounding box center [644, 187] width 155 height 345
drag, startPoint x: 670, startPoint y: 294, endPoint x: 694, endPoint y: 79, distance: 216.7
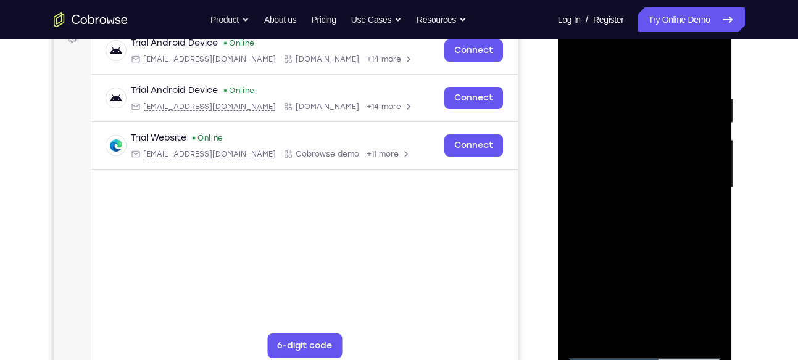
click at [694, 79] on div at bounding box center [644, 187] width 155 height 345
drag, startPoint x: 667, startPoint y: 256, endPoint x: 693, endPoint y: 51, distance: 206.5
click at [693, 51] on div at bounding box center [644, 187] width 155 height 345
drag, startPoint x: 669, startPoint y: 234, endPoint x: 684, endPoint y: 84, distance: 150.7
click at [684, 84] on div at bounding box center [644, 187] width 155 height 345
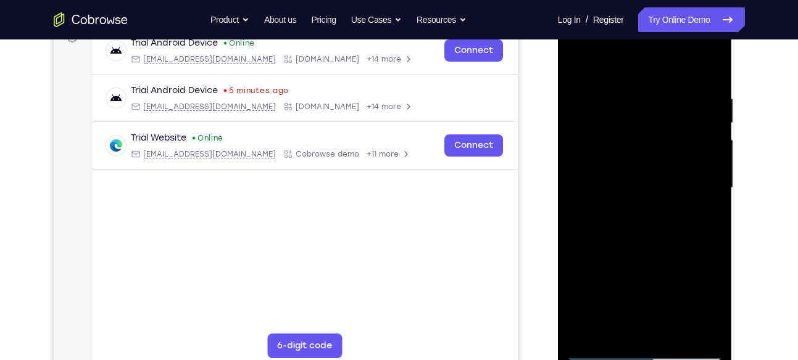
drag, startPoint x: 664, startPoint y: 294, endPoint x: 680, endPoint y: 96, distance: 199.3
click at [680, 96] on div at bounding box center [644, 187] width 155 height 345
drag, startPoint x: 660, startPoint y: 277, endPoint x: 674, endPoint y: 107, distance: 170.9
click at [674, 107] on div at bounding box center [644, 187] width 155 height 345
drag, startPoint x: 664, startPoint y: 292, endPoint x: 693, endPoint y: 89, distance: 205.0
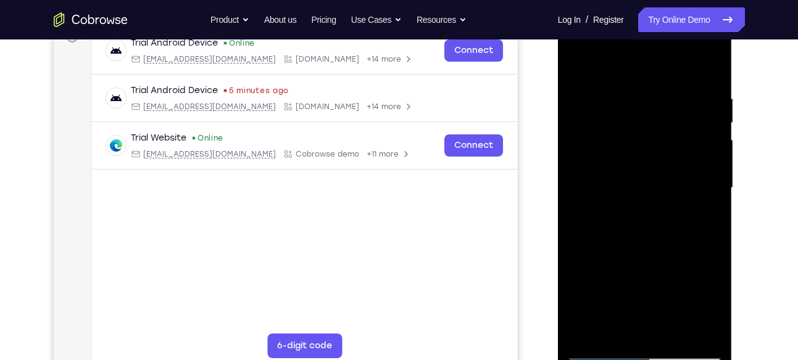
click at [693, 89] on div at bounding box center [644, 187] width 155 height 345
drag, startPoint x: 666, startPoint y: 306, endPoint x: 694, endPoint y: 117, distance: 190.8
click at [694, 117] on div at bounding box center [644, 187] width 155 height 345
click at [703, 184] on div at bounding box center [644, 187] width 155 height 345
click at [650, 207] on div at bounding box center [644, 187] width 155 height 345
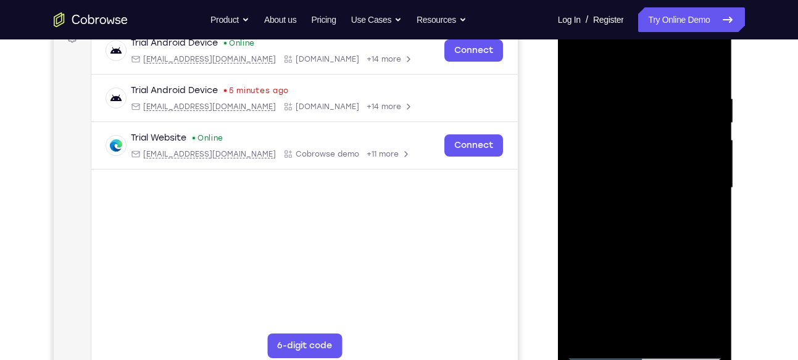
drag, startPoint x: 654, startPoint y: 292, endPoint x: 673, endPoint y: 116, distance: 177.5
click at [673, 116] on div at bounding box center [644, 187] width 155 height 345
drag, startPoint x: 652, startPoint y: 296, endPoint x: 670, endPoint y: 126, distance: 170.1
click at [670, 126] on div at bounding box center [644, 187] width 155 height 345
drag, startPoint x: 650, startPoint y: 287, endPoint x: 668, endPoint y: 118, distance: 169.4
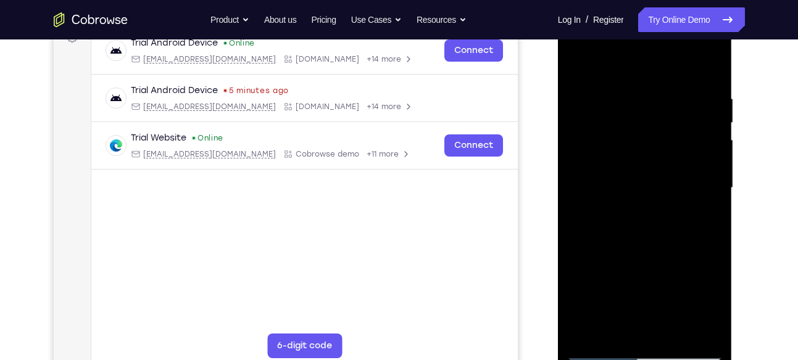
click at [668, 118] on div at bounding box center [644, 187] width 155 height 345
drag, startPoint x: 653, startPoint y: 292, endPoint x: 691, endPoint y: 29, distance: 266.2
click at [691, 29] on div at bounding box center [644, 187] width 155 height 345
drag, startPoint x: 651, startPoint y: 294, endPoint x: 676, endPoint y: 141, distance: 155.0
click at [676, 141] on div at bounding box center [644, 187] width 155 height 345
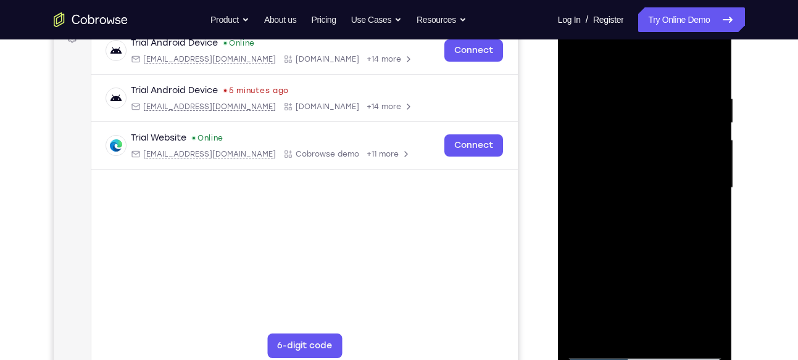
click at [698, 212] on div at bounding box center [644, 187] width 155 height 345
click at [651, 201] on div at bounding box center [644, 187] width 155 height 345
drag, startPoint x: 650, startPoint y: 294, endPoint x: 666, endPoint y: 118, distance: 176.6
click at [666, 118] on div at bounding box center [644, 187] width 155 height 345
drag, startPoint x: 664, startPoint y: 302, endPoint x: 677, endPoint y: 57, distance: 244.7
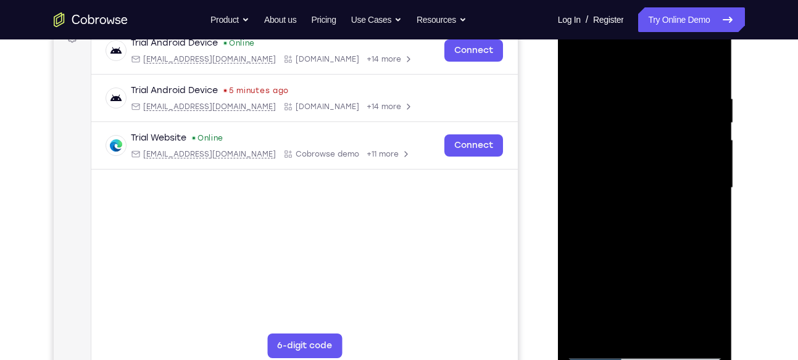
click at [677, 57] on div at bounding box center [644, 187] width 155 height 345
click at [688, 133] on div at bounding box center [644, 187] width 155 height 345
click at [647, 209] on div at bounding box center [644, 187] width 155 height 345
drag, startPoint x: 647, startPoint y: 313, endPoint x: 664, endPoint y: 144, distance: 169.4
click at [664, 144] on div at bounding box center [644, 187] width 155 height 345
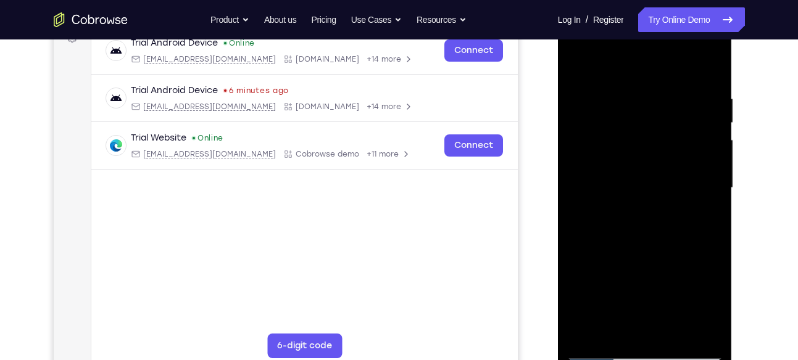
drag, startPoint x: 655, startPoint y: 300, endPoint x: 681, endPoint y: 73, distance: 228.5
click at [681, 73] on div at bounding box center [644, 187] width 155 height 345
drag, startPoint x: 643, startPoint y: 304, endPoint x: 681, endPoint y: 93, distance: 214.2
click at [681, 93] on div at bounding box center [644, 187] width 155 height 345
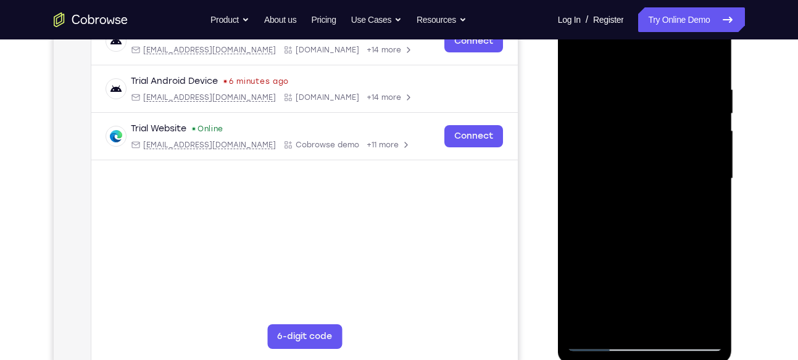
scroll to position [208, 0]
click at [689, 171] on div at bounding box center [644, 178] width 155 height 345
click at [643, 189] on div at bounding box center [644, 178] width 155 height 345
drag, startPoint x: 654, startPoint y: 272, endPoint x: 668, endPoint y: 125, distance: 147.5
click at [668, 125] on div at bounding box center [644, 178] width 155 height 345
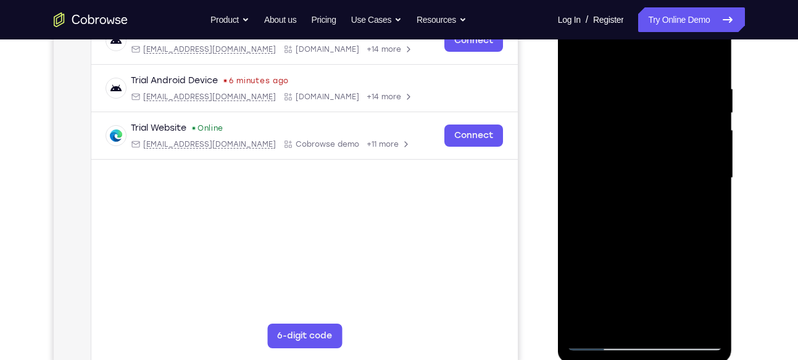
click at [689, 210] on div at bounding box center [644, 178] width 155 height 345
click at [645, 191] on div at bounding box center [644, 178] width 155 height 345
drag, startPoint x: 641, startPoint y: 286, endPoint x: 658, endPoint y: 115, distance: 172.4
click at [658, 115] on div at bounding box center [644, 178] width 155 height 345
drag, startPoint x: 653, startPoint y: 278, endPoint x: 672, endPoint y: 89, distance: 190.3
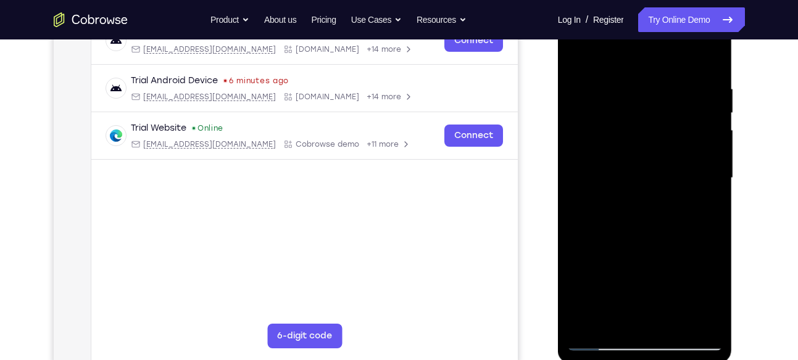
click at [672, 89] on div at bounding box center [644, 178] width 155 height 345
drag, startPoint x: 665, startPoint y: 270, endPoint x: 677, endPoint y: 110, distance: 159.7
click at [677, 110] on div at bounding box center [644, 178] width 155 height 345
click at [697, 201] on div at bounding box center [644, 178] width 155 height 345
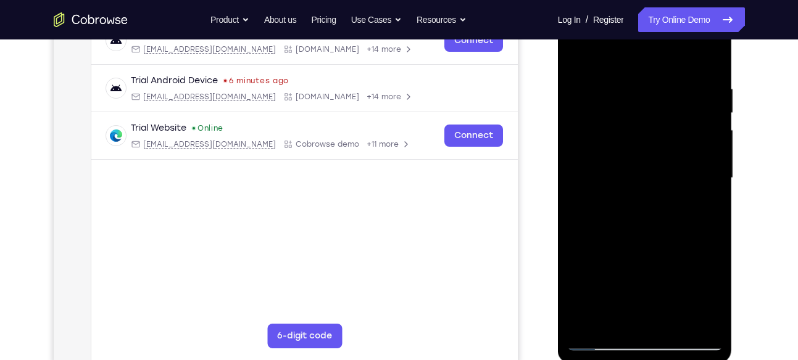
click at [697, 208] on div at bounding box center [644, 178] width 155 height 345
click at [648, 196] on div at bounding box center [644, 178] width 155 height 345
drag, startPoint x: 643, startPoint y: 293, endPoint x: 663, endPoint y: 138, distance: 156.1
click at [663, 138] on div at bounding box center [644, 178] width 155 height 345
drag, startPoint x: 659, startPoint y: 259, endPoint x: 675, endPoint y: 90, distance: 169.2
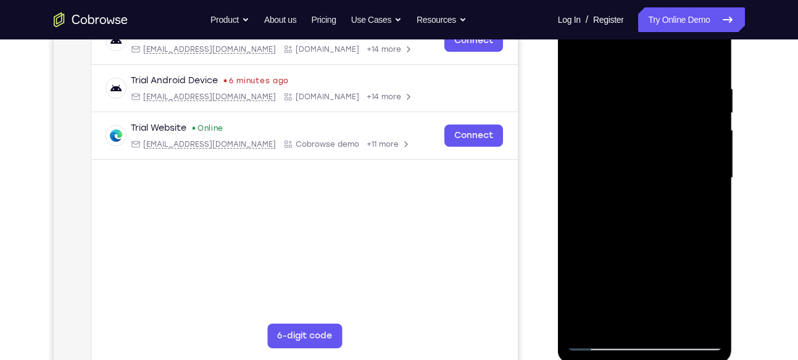
click at [675, 90] on div at bounding box center [644, 178] width 155 height 345
drag, startPoint x: 650, startPoint y: 285, endPoint x: 668, endPoint y: 165, distance: 121.6
click at [668, 165] on div at bounding box center [644, 178] width 155 height 345
drag, startPoint x: 658, startPoint y: 213, endPoint x: 656, endPoint y: 281, distance: 67.3
click at [656, 281] on div at bounding box center [644, 178] width 155 height 345
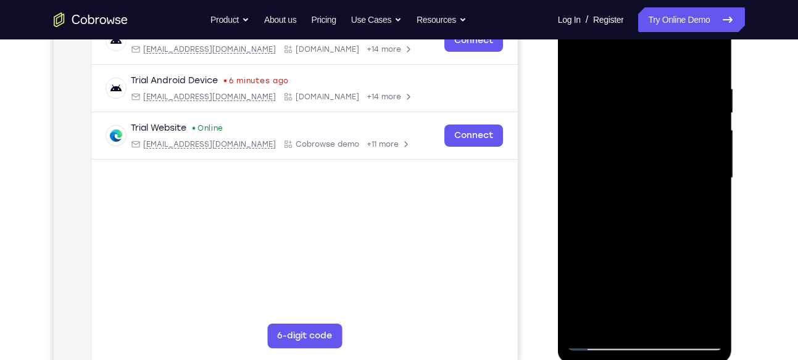
drag, startPoint x: 656, startPoint y: 281, endPoint x: 658, endPoint y: 130, distance: 150.5
click at [658, 130] on div at bounding box center [644, 178] width 155 height 345
drag, startPoint x: 658, startPoint y: 130, endPoint x: 647, endPoint y: 281, distance: 151.6
click at [647, 281] on div at bounding box center [644, 178] width 155 height 345
drag, startPoint x: 642, startPoint y: 162, endPoint x: 637, endPoint y: 291, distance: 129.7
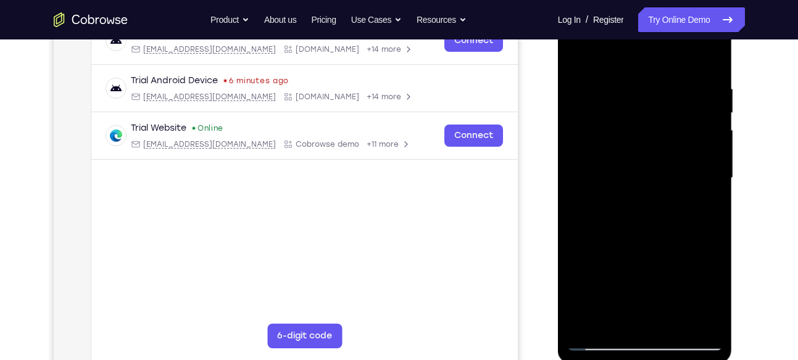
click at [637, 291] on div at bounding box center [644, 178] width 155 height 345
drag, startPoint x: 648, startPoint y: 178, endPoint x: 639, endPoint y: 347, distance: 168.7
click at [639, 347] on div at bounding box center [644, 178] width 155 height 345
drag, startPoint x: 643, startPoint y: 188, endPoint x: 636, endPoint y: 342, distance: 153.8
click at [636, 342] on div at bounding box center [644, 178] width 155 height 345
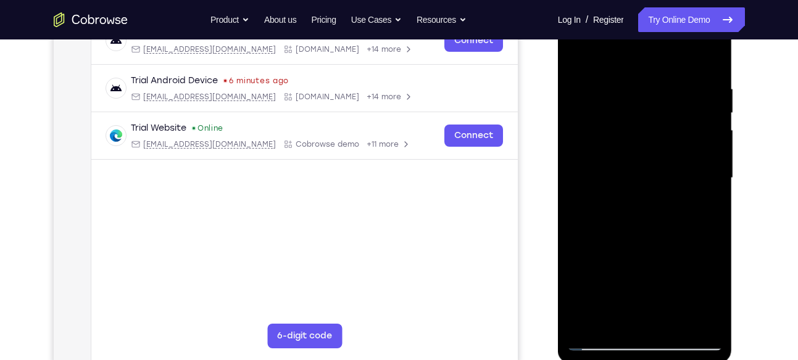
drag, startPoint x: 656, startPoint y: 167, endPoint x: 648, endPoint y: 276, distance: 108.9
click at [648, 276] on div at bounding box center [644, 178] width 155 height 345
drag, startPoint x: 653, startPoint y: 146, endPoint x: 653, endPoint y: 271, distance: 125.2
click at [653, 271] on div at bounding box center [644, 178] width 155 height 345
drag, startPoint x: 656, startPoint y: 180, endPoint x: 644, endPoint y: 391, distance: 211.4
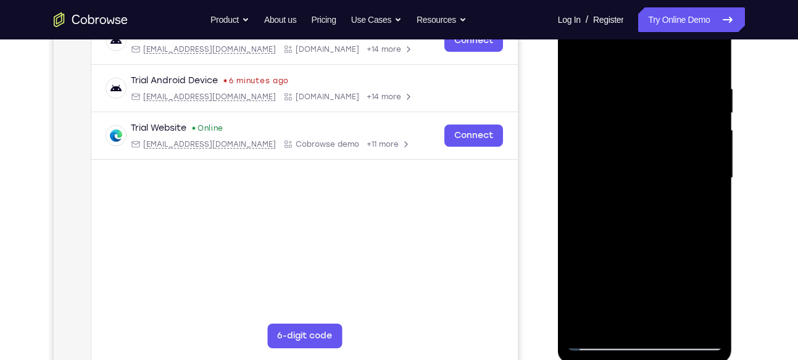
click at [644, 360] on html "Online web based iOS Simulators and Android Emulators. Run iPhone, iPad, Mobile…" at bounding box center [646, 181] width 176 height 370
drag, startPoint x: 671, startPoint y: 141, endPoint x: 669, endPoint y: 262, distance: 121.5
click at [669, 262] on div at bounding box center [644, 178] width 155 height 345
drag, startPoint x: 658, startPoint y: 160, endPoint x: 643, endPoint y: 325, distance: 166.1
click at [643, 325] on div at bounding box center [644, 178] width 155 height 345
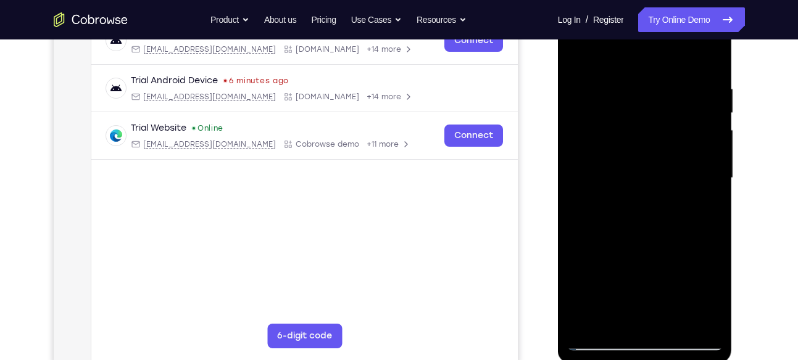
drag, startPoint x: 648, startPoint y: 151, endPoint x: 645, endPoint y: 247, distance: 96.3
click at [645, 247] on div at bounding box center [644, 178] width 155 height 345
drag, startPoint x: 650, startPoint y: 170, endPoint x: 636, endPoint y: 307, distance: 137.7
click at [636, 307] on div at bounding box center [644, 178] width 155 height 345
drag, startPoint x: 653, startPoint y: 185, endPoint x: 639, endPoint y: 304, distance: 119.8
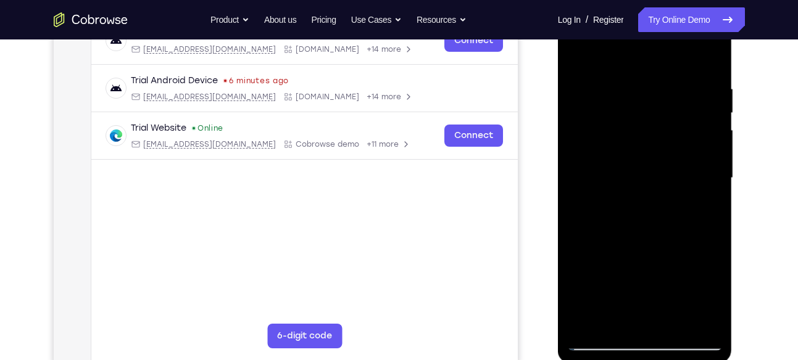
click at [639, 304] on div at bounding box center [644, 178] width 155 height 345
drag, startPoint x: 661, startPoint y: 125, endPoint x: 624, endPoint y: 277, distance: 156.1
click at [624, 277] on div at bounding box center [644, 178] width 155 height 345
drag, startPoint x: 650, startPoint y: 141, endPoint x: 617, endPoint y: 292, distance: 154.8
click at [617, 292] on div at bounding box center [644, 178] width 155 height 345
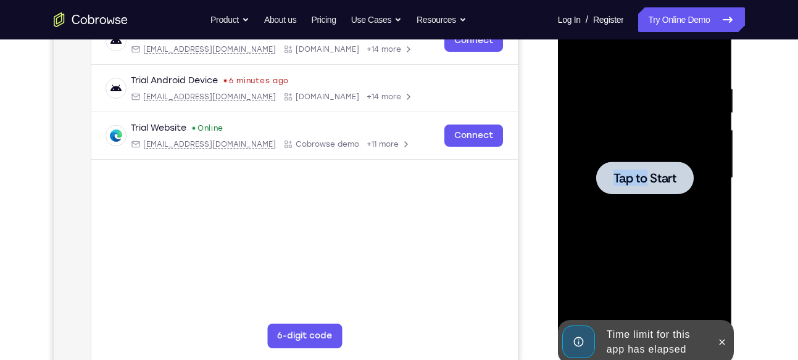
drag, startPoint x: 656, startPoint y: 126, endPoint x: 645, endPoint y: 183, distance: 58.0
click at [645, 183] on div "Tap to Start" at bounding box center [644, 178] width 155 height 345
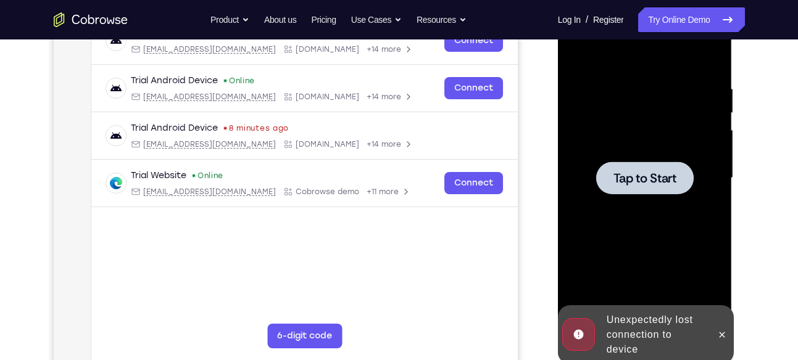
click at [604, 171] on div at bounding box center [644, 178] width 97 height 33
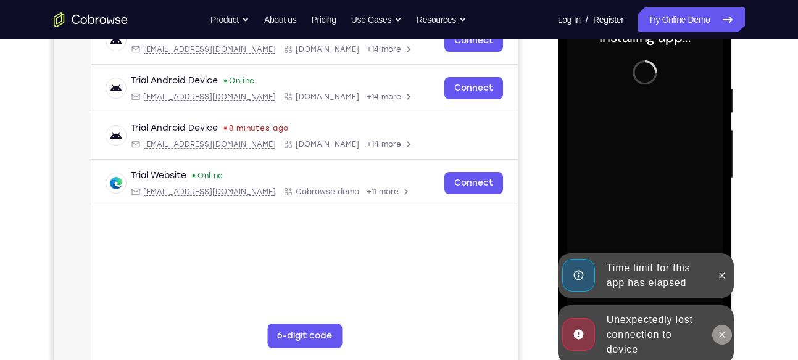
click at [722, 338] on icon at bounding box center [722, 335] width 10 height 10
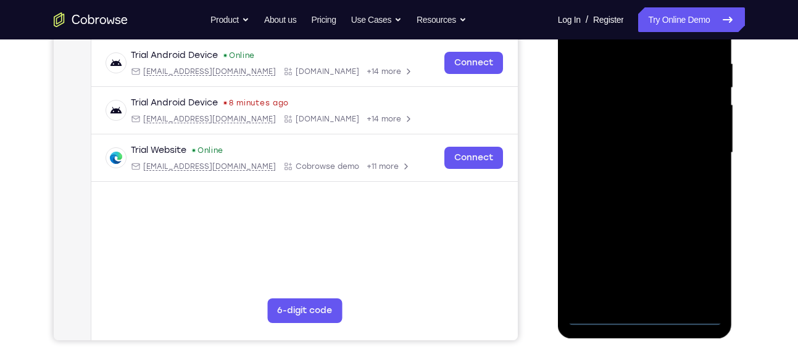
scroll to position [229, 0]
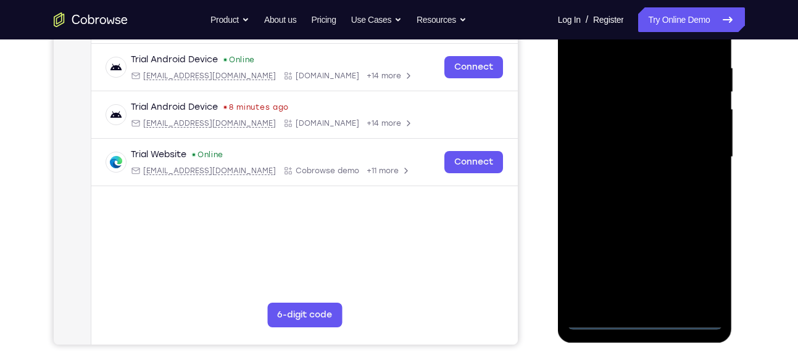
click at [645, 320] on div at bounding box center [644, 157] width 155 height 345
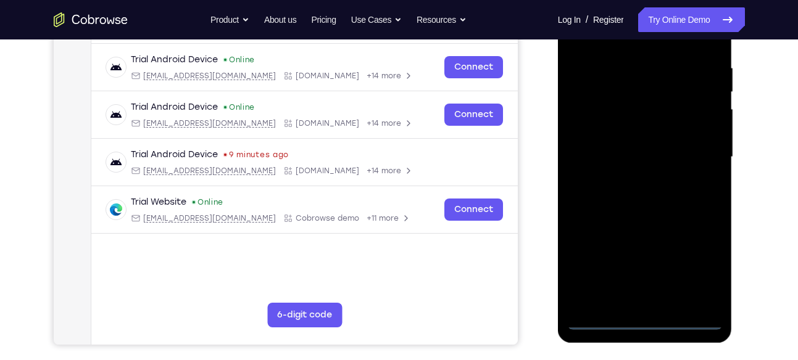
click at [703, 260] on div at bounding box center [644, 157] width 155 height 345
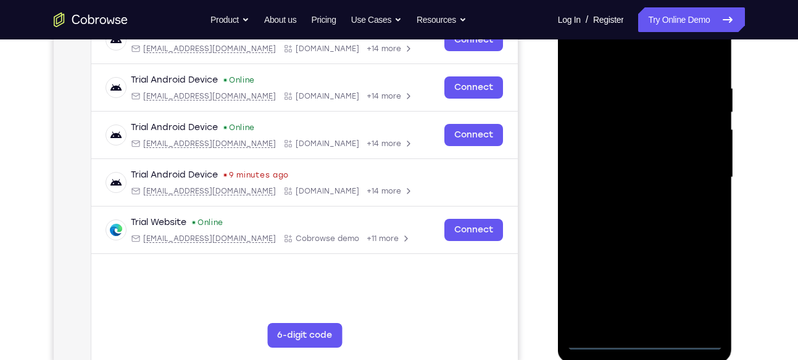
scroll to position [190, 0]
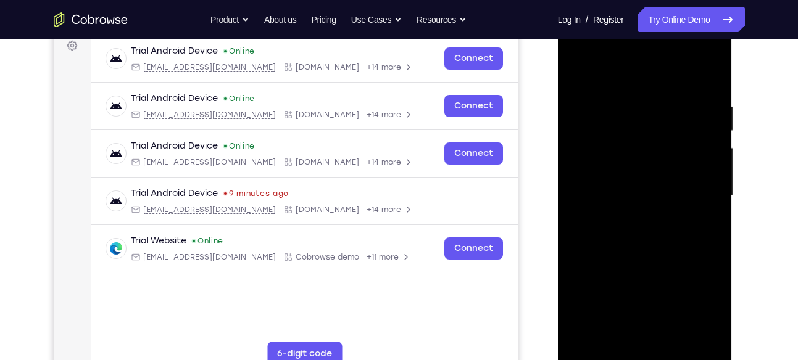
click at [605, 58] on div at bounding box center [644, 195] width 155 height 345
click at [701, 183] on div at bounding box center [644, 195] width 155 height 345
click at [632, 217] on div at bounding box center [644, 195] width 155 height 345
click at [602, 188] on div at bounding box center [644, 195] width 155 height 345
click at [615, 164] on div at bounding box center [644, 195] width 155 height 345
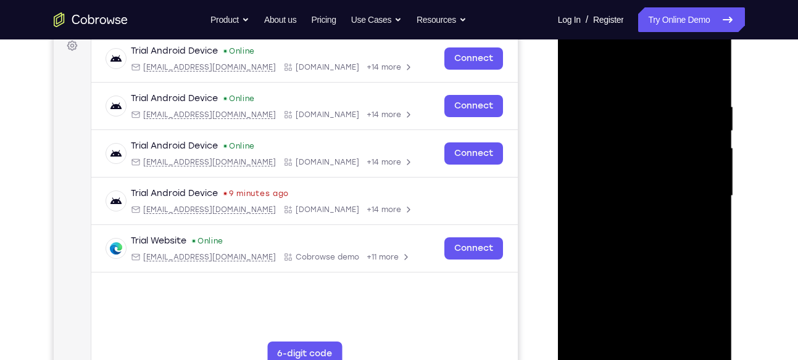
click at [641, 197] on div at bounding box center [644, 195] width 155 height 345
click at [639, 239] on div at bounding box center [644, 195] width 155 height 345
click at [645, 230] on div at bounding box center [644, 195] width 155 height 345
click at [643, 240] on div at bounding box center [644, 195] width 155 height 345
click at [639, 250] on div at bounding box center [644, 195] width 155 height 345
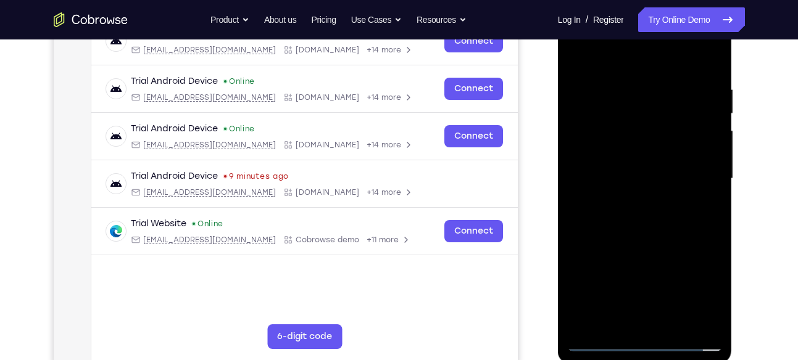
scroll to position [210, 0]
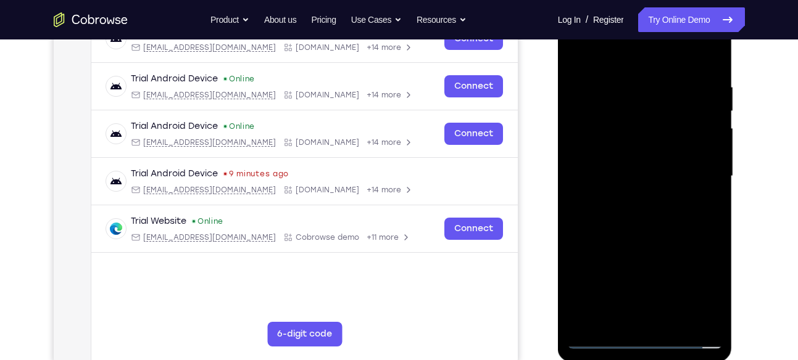
click at [679, 318] on div at bounding box center [644, 176] width 155 height 345
click at [656, 239] on div at bounding box center [644, 176] width 155 height 345
drag, startPoint x: 650, startPoint y: 236, endPoint x: 652, endPoint y: 313, distance: 76.5
click at [652, 313] on div at bounding box center [644, 176] width 155 height 345
drag, startPoint x: 652, startPoint y: 292, endPoint x: 646, endPoint y: 128, distance: 164.2
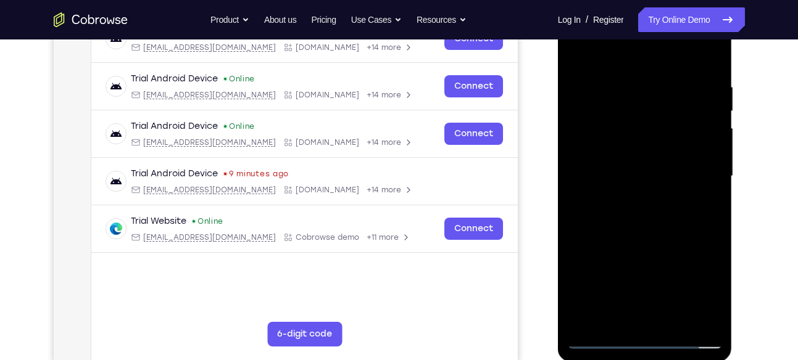
click at [646, 128] on div at bounding box center [644, 176] width 155 height 345
drag, startPoint x: 628, startPoint y: 301, endPoint x: 645, endPoint y: 156, distance: 146.0
click at [645, 156] on div at bounding box center [644, 176] width 155 height 345
drag, startPoint x: 644, startPoint y: 223, endPoint x: 634, endPoint y: 353, distance: 130.6
click at [634, 353] on div at bounding box center [645, 178] width 175 height 368
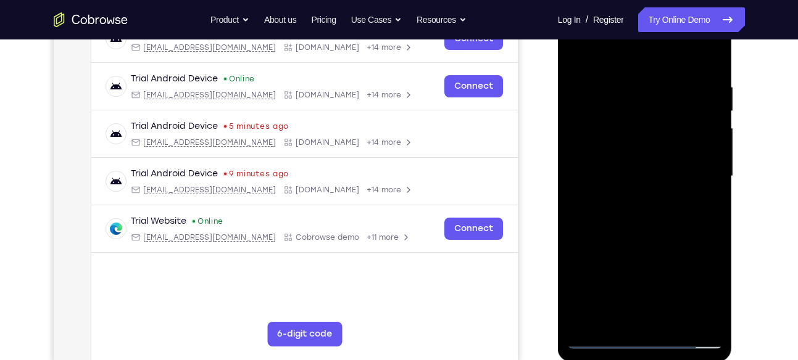
click at [639, 68] on div at bounding box center [644, 176] width 155 height 345
click at [592, 64] on div at bounding box center [644, 176] width 155 height 345
click at [690, 70] on div at bounding box center [644, 176] width 155 height 345
click at [577, 50] on div at bounding box center [644, 176] width 155 height 345
click at [613, 86] on div at bounding box center [644, 176] width 155 height 345
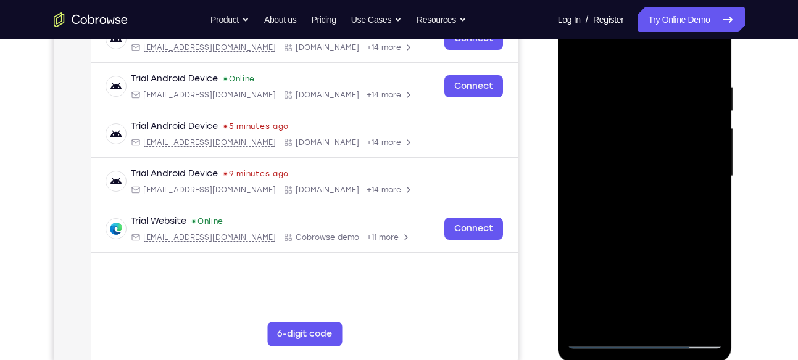
click at [578, 51] on div at bounding box center [644, 176] width 155 height 345
click at [700, 323] on div at bounding box center [644, 176] width 155 height 345
click at [687, 230] on div at bounding box center [644, 176] width 155 height 345
click at [576, 49] on div at bounding box center [644, 176] width 155 height 345
click at [695, 234] on div at bounding box center [644, 176] width 155 height 345
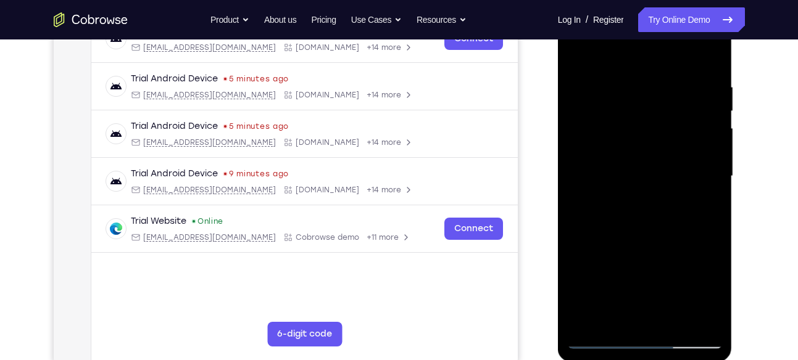
drag, startPoint x: 634, startPoint y: 283, endPoint x: 648, endPoint y: 138, distance: 145.7
click at [648, 138] on div at bounding box center [644, 176] width 155 height 345
drag, startPoint x: 626, startPoint y: 270, endPoint x: 629, endPoint y: 172, distance: 97.5
click at [629, 172] on div at bounding box center [644, 176] width 155 height 345
drag, startPoint x: 641, startPoint y: 266, endPoint x: 650, endPoint y: 128, distance: 137.9
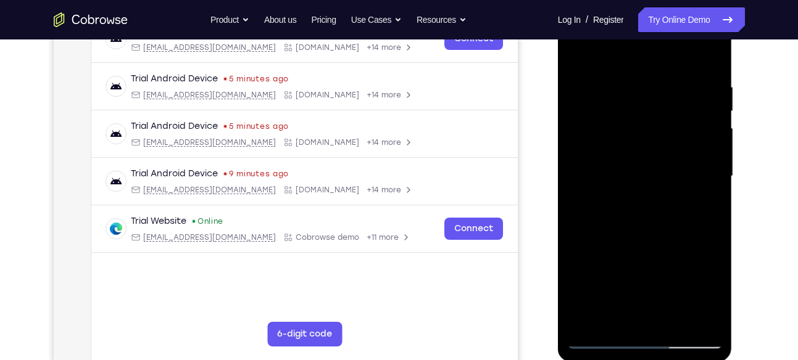
click at [650, 128] on div at bounding box center [644, 176] width 155 height 345
drag, startPoint x: 643, startPoint y: 287, endPoint x: 651, endPoint y: 191, distance: 96.5
click at [651, 191] on div at bounding box center [644, 176] width 155 height 345
drag, startPoint x: 642, startPoint y: 258, endPoint x: 651, endPoint y: 167, distance: 91.2
click at [651, 167] on div at bounding box center [644, 176] width 155 height 345
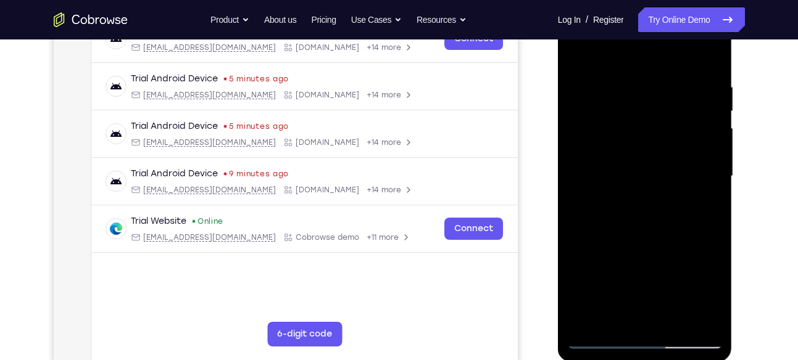
drag, startPoint x: 639, startPoint y: 272, endPoint x: 641, endPoint y: 196, distance: 75.9
click at [641, 196] on div at bounding box center [644, 176] width 155 height 345
drag, startPoint x: 665, startPoint y: 223, endPoint x: 660, endPoint y: 138, distance: 84.7
click at [660, 138] on div at bounding box center [644, 176] width 155 height 345
drag, startPoint x: 653, startPoint y: 284, endPoint x: 668, endPoint y: 171, distance: 113.9
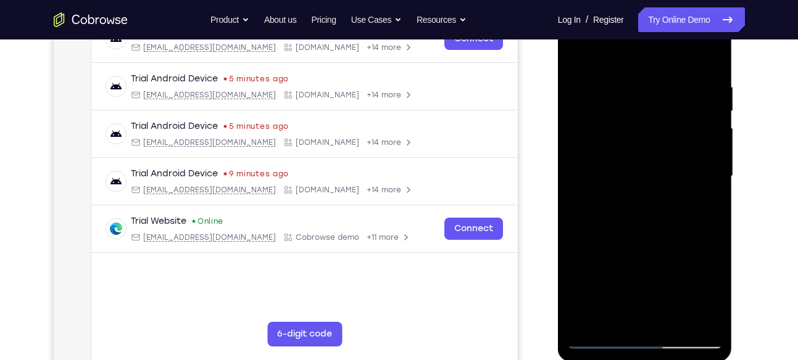
click at [668, 171] on div at bounding box center [644, 176] width 155 height 345
drag, startPoint x: 649, startPoint y: 291, endPoint x: 652, endPoint y: 184, distance: 106.2
click at [652, 184] on div at bounding box center [644, 176] width 155 height 345
drag, startPoint x: 645, startPoint y: 260, endPoint x: 652, endPoint y: 151, distance: 108.8
click at [652, 151] on div at bounding box center [644, 176] width 155 height 345
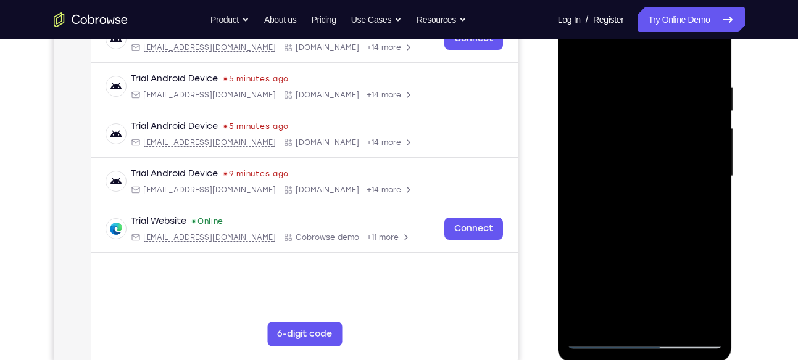
drag, startPoint x: 642, startPoint y: 277, endPoint x: 649, endPoint y: 166, distance: 111.3
click at [649, 166] on div at bounding box center [644, 176] width 155 height 345
drag, startPoint x: 643, startPoint y: 226, endPoint x: 650, endPoint y: 133, distance: 94.1
click at [650, 133] on div at bounding box center [644, 176] width 155 height 345
drag, startPoint x: 655, startPoint y: 287, endPoint x: 652, endPoint y: 121, distance: 166.0
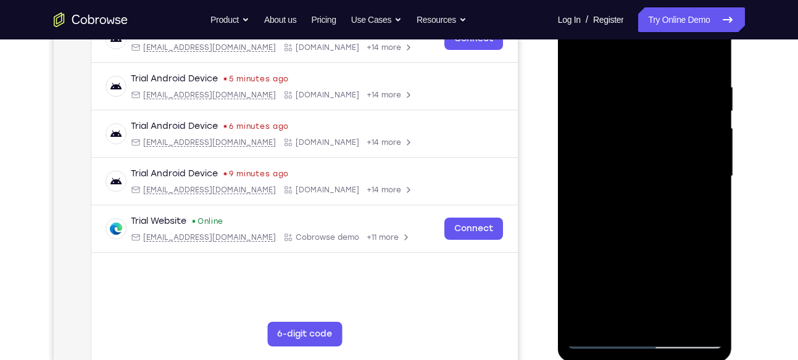
click at [652, 121] on div at bounding box center [644, 176] width 155 height 345
drag, startPoint x: 642, startPoint y: 300, endPoint x: 656, endPoint y: 126, distance: 174.5
click at [656, 126] on div at bounding box center [644, 176] width 155 height 345
drag, startPoint x: 667, startPoint y: 287, endPoint x: 650, endPoint y: 102, distance: 185.2
click at [650, 102] on div at bounding box center [644, 176] width 155 height 345
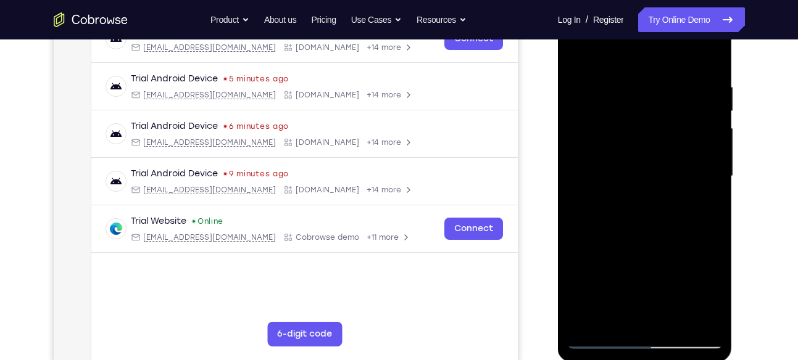
drag, startPoint x: 652, startPoint y: 286, endPoint x: 657, endPoint y: 144, distance: 142.0
click at [657, 144] on div at bounding box center [644, 176] width 155 height 345
click at [639, 289] on div at bounding box center [644, 176] width 155 height 345
drag, startPoint x: 640, startPoint y: 279, endPoint x: 643, endPoint y: 150, distance: 129.0
click at [643, 150] on div at bounding box center [644, 176] width 155 height 345
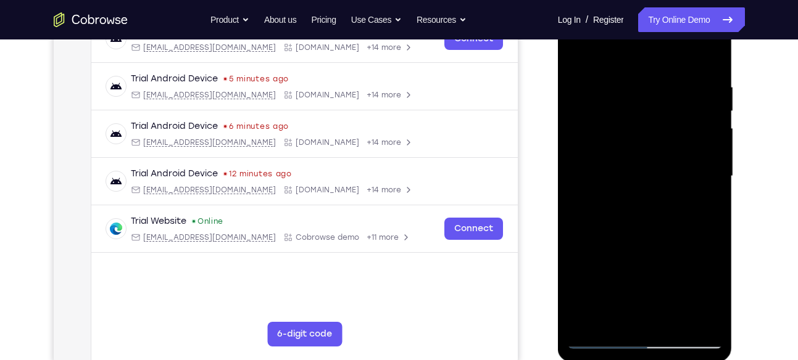
drag, startPoint x: 651, startPoint y: 258, endPoint x: 660, endPoint y: 129, distance: 129.2
click at [660, 129] on div at bounding box center [644, 176] width 155 height 345
drag, startPoint x: 656, startPoint y: 275, endPoint x: 650, endPoint y: 151, distance: 124.2
click at [650, 151] on div at bounding box center [644, 176] width 155 height 345
drag, startPoint x: 655, startPoint y: 281, endPoint x: 673, endPoint y: 101, distance: 181.0
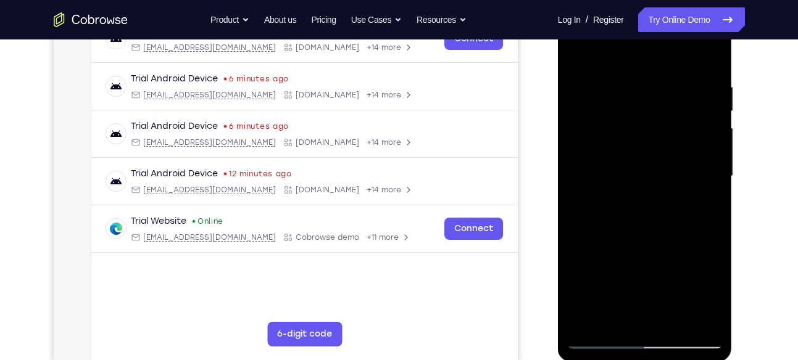
click at [673, 101] on div at bounding box center [644, 176] width 155 height 345
drag, startPoint x: 656, startPoint y: 256, endPoint x: 665, endPoint y: 72, distance: 184.7
click at [665, 72] on div at bounding box center [644, 176] width 155 height 345
drag, startPoint x: 660, startPoint y: 282, endPoint x: 670, endPoint y: 117, distance: 165.1
click at [670, 117] on div at bounding box center [644, 176] width 155 height 345
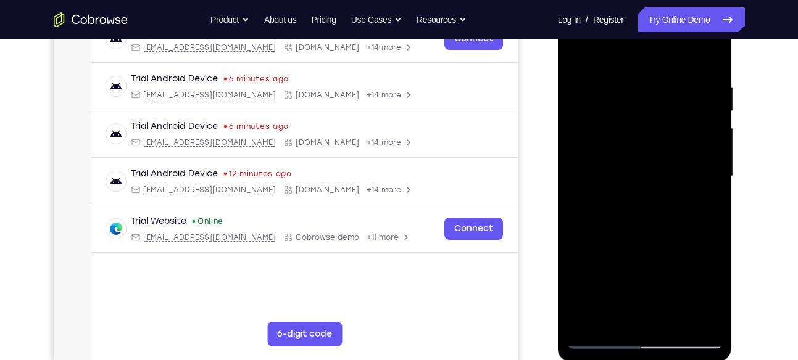
drag, startPoint x: 661, startPoint y: 296, endPoint x: 661, endPoint y: 117, distance: 178.9
click at [661, 117] on div at bounding box center [644, 176] width 155 height 345
drag, startPoint x: 650, startPoint y: 282, endPoint x: 662, endPoint y: 99, distance: 183.0
click at [662, 99] on div at bounding box center [644, 176] width 155 height 345
drag, startPoint x: 668, startPoint y: 264, endPoint x: 678, endPoint y: 50, distance: 214.3
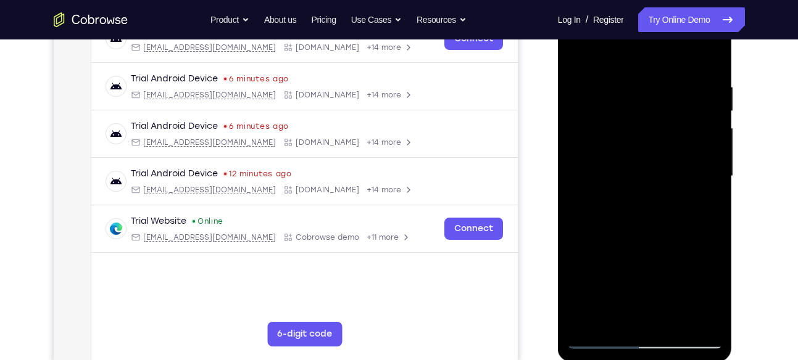
click at [678, 50] on div at bounding box center [644, 176] width 155 height 345
drag, startPoint x: 664, startPoint y: 266, endPoint x: 681, endPoint y: 74, distance: 192.7
click at [681, 74] on div at bounding box center [644, 176] width 155 height 345
drag, startPoint x: 655, startPoint y: 288, endPoint x: 669, endPoint y: 201, distance: 88.2
click at [669, 201] on div at bounding box center [644, 176] width 155 height 345
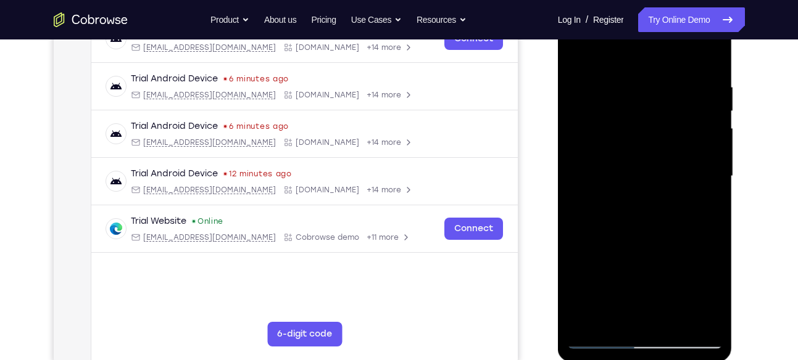
drag, startPoint x: 662, startPoint y: 308, endPoint x: 673, endPoint y: 221, distance: 87.7
click at [673, 221] on div at bounding box center [644, 176] width 155 height 345
drag, startPoint x: 665, startPoint y: 296, endPoint x: 682, endPoint y: 135, distance: 162.0
click at [682, 135] on div at bounding box center [644, 176] width 155 height 345
drag, startPoint x: 664, startPoint y: 279, endPoint x: 666, endPoint y: 160, distance: 118.5
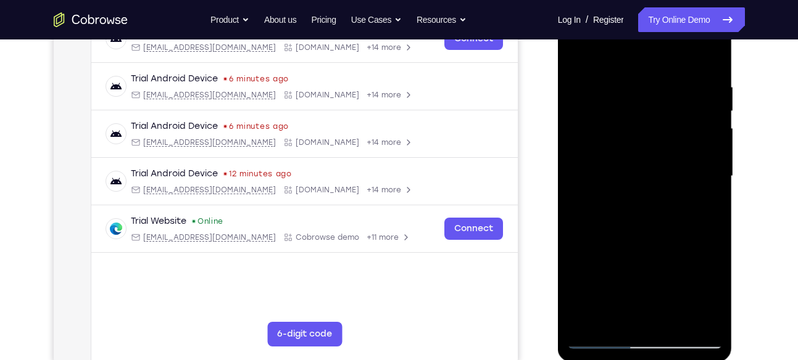
click at [666, 160] on div at bounding box center [644, 176] width 155 height 345
drag, startPoint x: 665, startPoint y: 263, endPoint x: 672, endPoint y: 146, distance: 117.4
click at [672, 146] on div at bounding box center [644, 176] width 155 height 345
drag, startPoint x: 661, startPoint y: 268, endPoint x: 684, endPoint y: 67, distance: 203.0
click at [684, 67] on div at bounding box center [644, 176] width 155 height 345
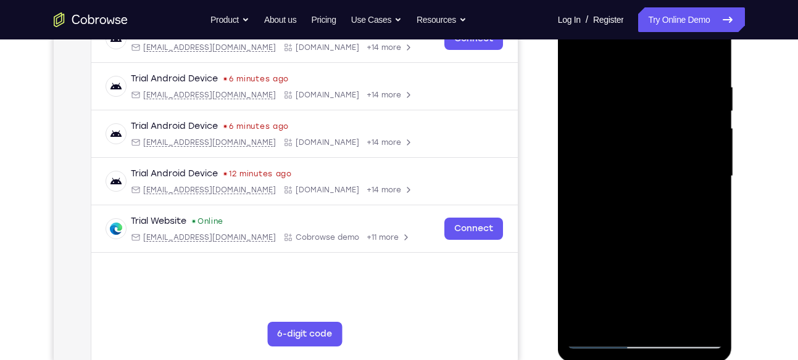
drag, startPoint x: 655, startPoint y: 279, endPoint x: 671, endPoint y: 109, distance: 171.7
click at [671, 109] on div at bounding box center [644, 176] width 155 height 345
drag, startPoint x: 656, startPoint y: 249, endPoint x: 668, endPoint y: 93, distance: 156.6
click at [668, 93] on div at bounding box center [644, 176] width 155 height 345
drag, startPoint x: 652, startPoint y: 231, endPoint x: 659, endPoint y: 30, distance: 201.3
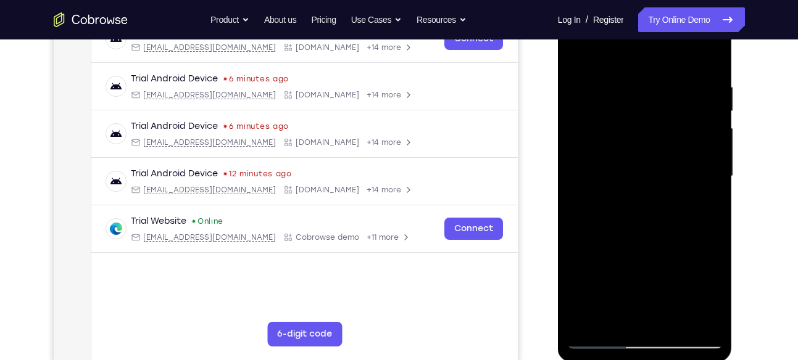
click at [659, 30] on div at bounding box center [644, 176] width 155 height 345
drag, startPoint x: 652, startPoint y: 211, endPoint x: 656, endPoint y: 68, distance: 143.2
click at [656, 68] on div at bounding box center [644, 176] width 155 height 345
click at [703, 316] on div at bounding box center [644, 176] width 155 height 345
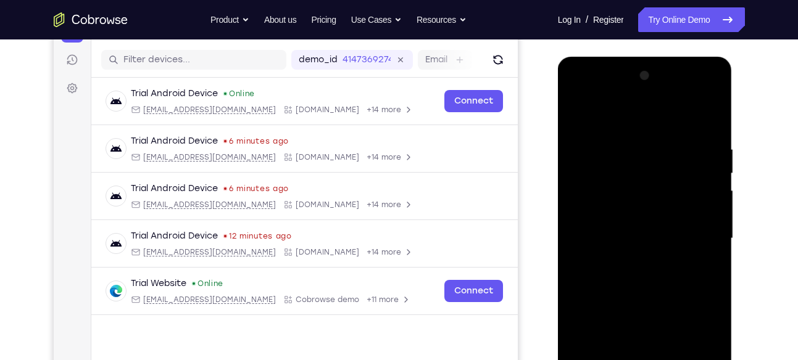
scroll to position [146, 0]
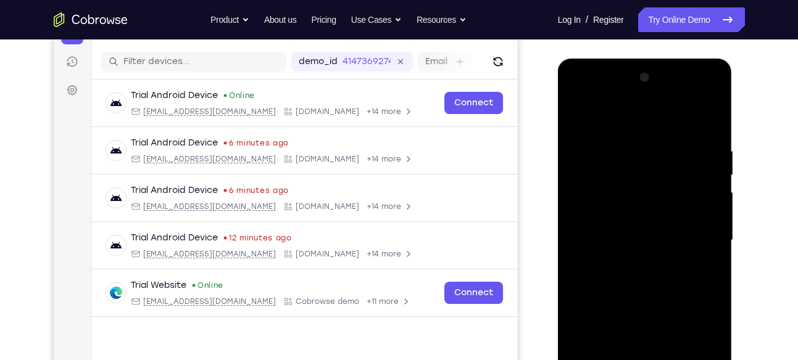
drag, startPoint x: 673, startPoint y: 216, endPoint x: 674, endPoint y: 302, distance: 86.4
click at [674, 302] on div at bounding box center [644, 240] width 155 height 345
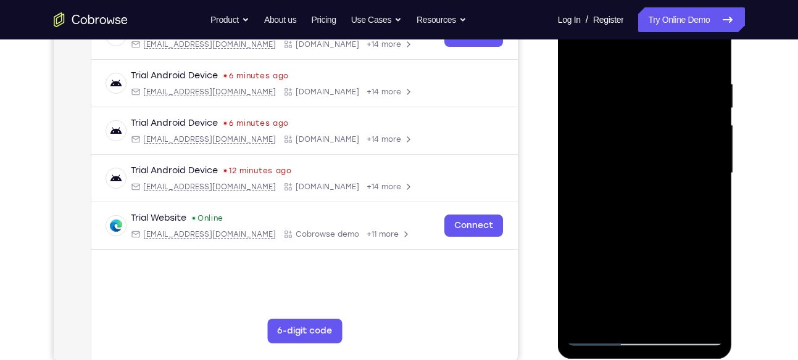
scroll to position [213, 0]
click at [577, 47] on div at bounding box center [644, 172] width 155 height 345
drag, startPoint x: 601, startPoint y: 262, endPoint x: 605, endPoint y: 91, distance: 170.3
click at [605, 91] on div at bounding box center [644, 172] width 155 height 345
click at [609, 165] on div at bounding box center [644, 172] width 155 height 345
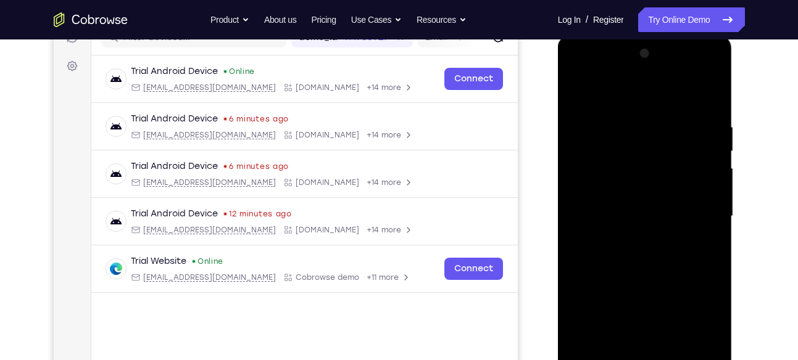
scroll to position [169, 0]
click at [579, 91] on div at bounding box center [644, 216] width 155 height 345
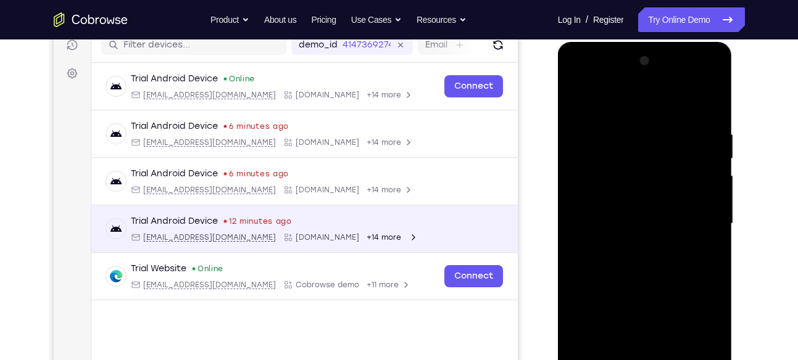
scroll to position [162, 0]
